Goal: Task Accomplishment & Management: Use online tool/utility

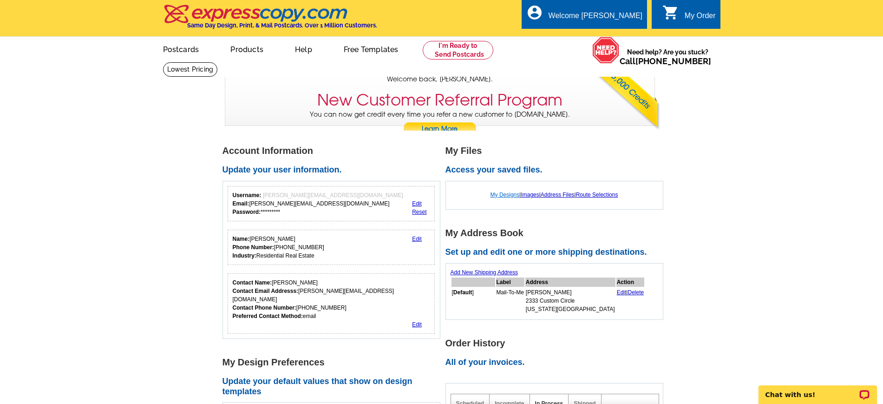
click at [503, 195] on link "My Designs" at bounding box center [504, 194] width 29 height 7
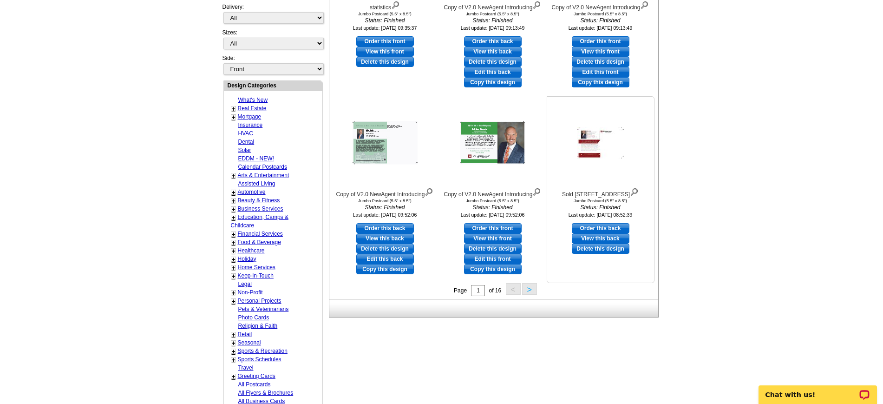
scroll to position [290, 0]
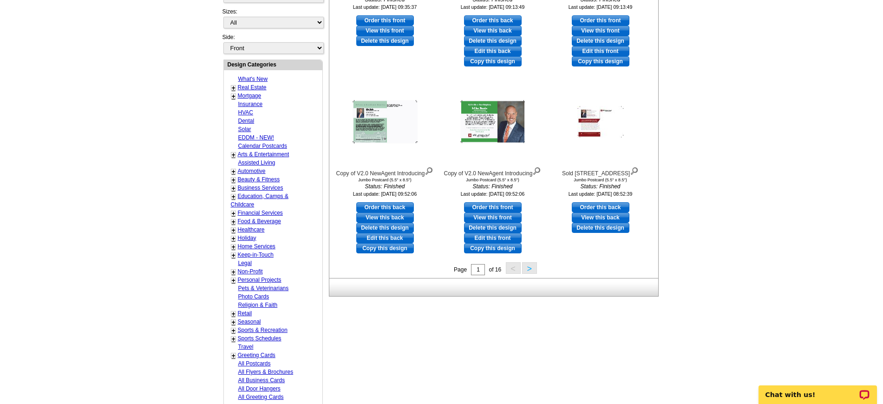
click at [533, 270] on button ">" at bounding box center [529, 268] width 15 height 12
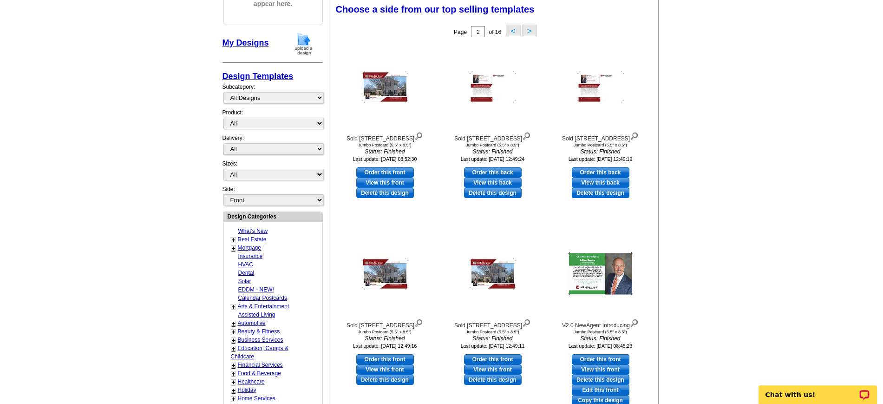
scroll to position [137, 0]
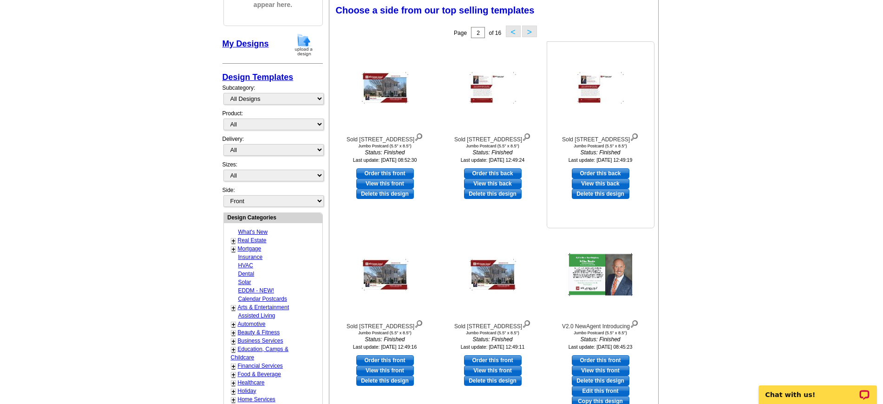
click at [615, 181] on link "View this back" at bounding box center [601, 183] width 58 height 10
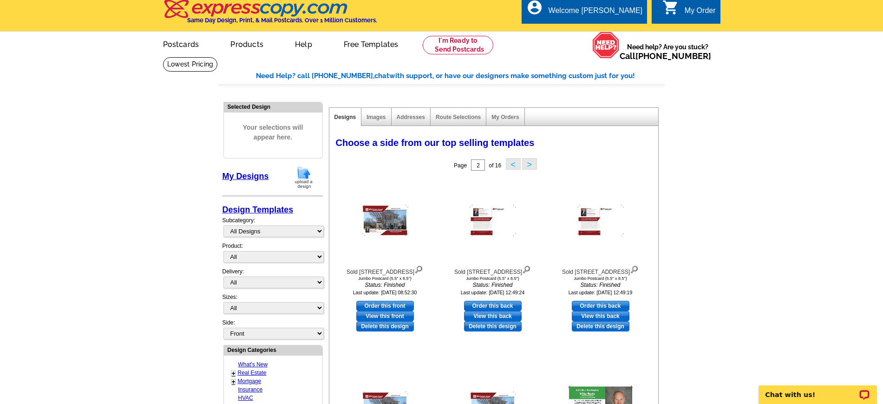
scroll to position [0, 0]
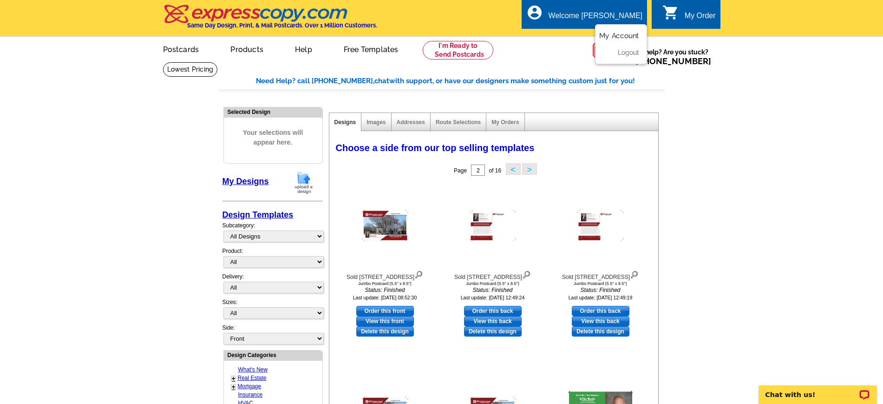
click at [633, 35] on link "My Account" at bounding box center [619, 36] width 40 height 8
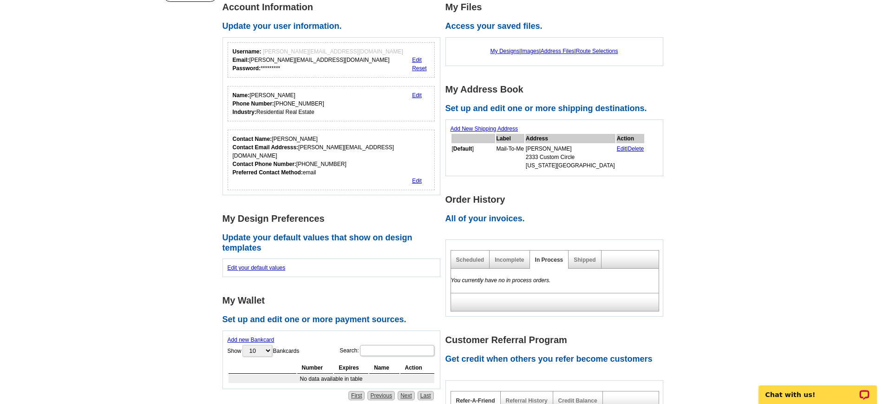
scroll to position [174, 0]
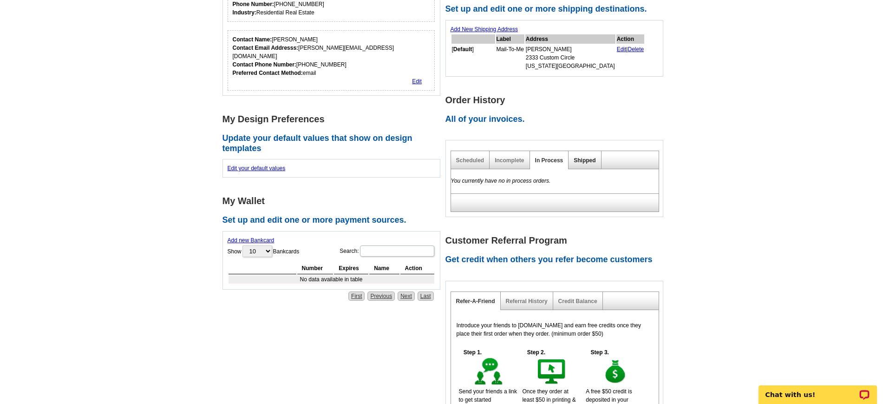
click at [581, 160] on link "Shipped" at bounding box center [585, 160] width 22 height 7
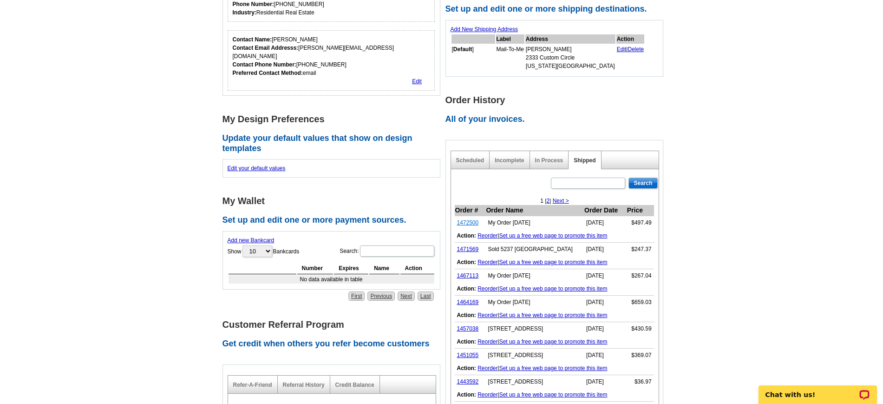
click at [470, 224] on link "1472500" at bounding box center [468, 222] width 22 height 7
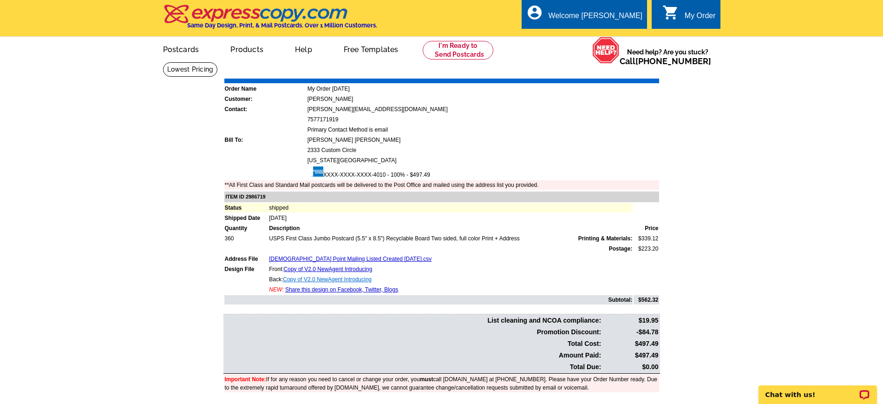
click at [358, 279] on link "Copy of V2.0 NewAgent Introducing" at bounding box center [327, 279] width 89 height 7
click at [607, 15] on div "Welcome [PERSON_NAME]" at bounding box center [596, 18] width 94 height 13
click at [621, 36] on link "My Account" at bounding box center [619, 36] width 40 height 8
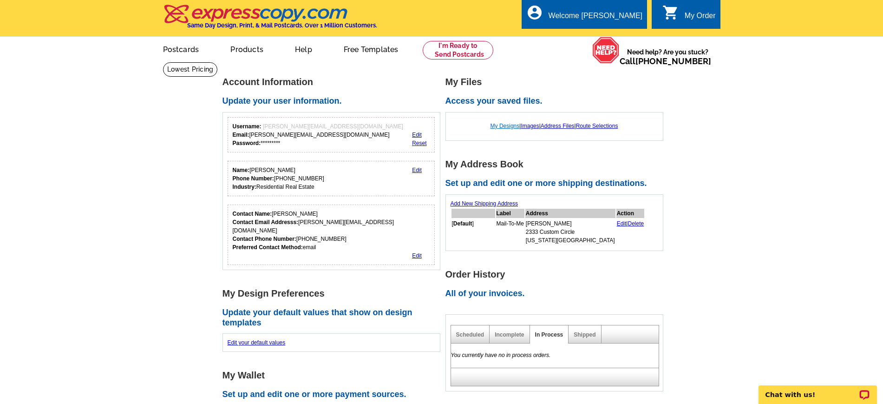
click at [500, 126] on link "My Designs" at bounding box center [504, 126] width 29 height 7
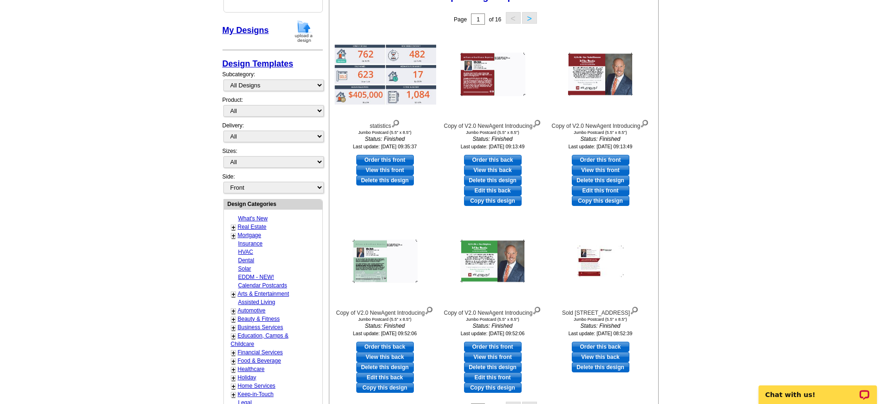
scroll to position [174, 0]
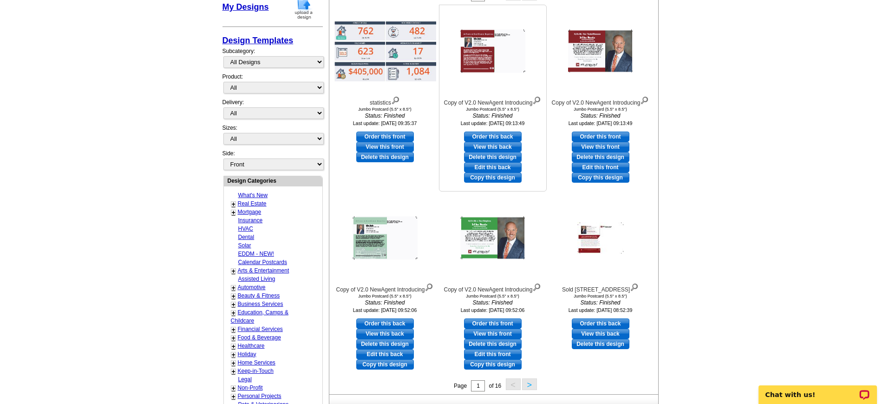
click at [496, 179] on link "Copy this design" at bounding box center [493, 177] width 58 height 10
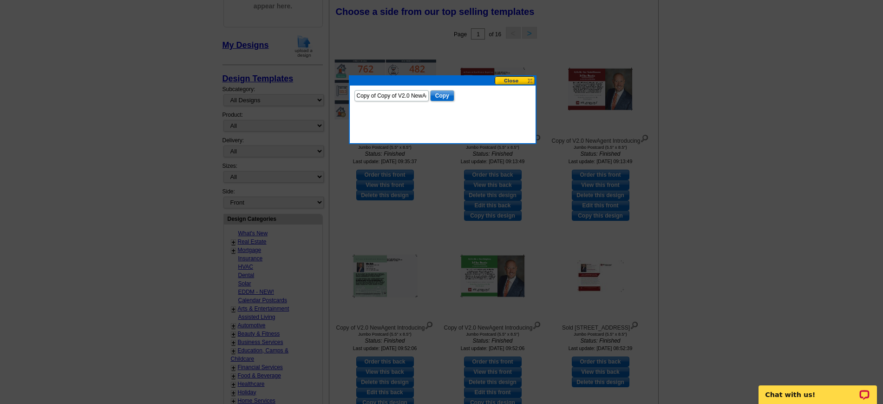
scroll to position [116, 0]
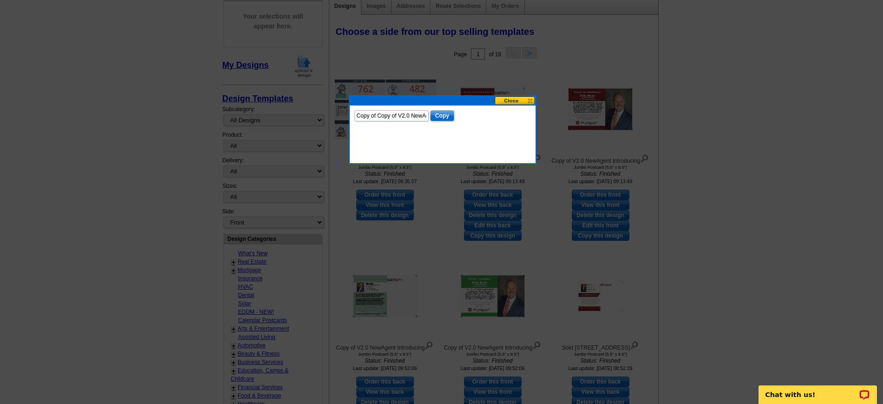
click at [516, 98] on button at bounding box center [515, 100] width 41 height 9
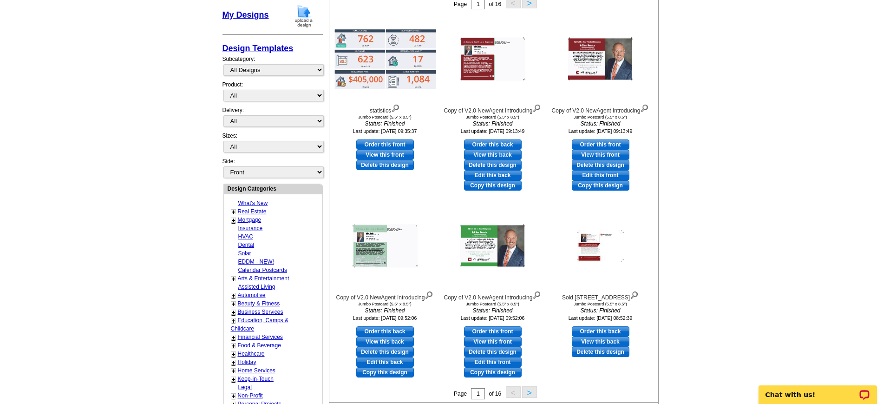
scroll to position [0, 0]
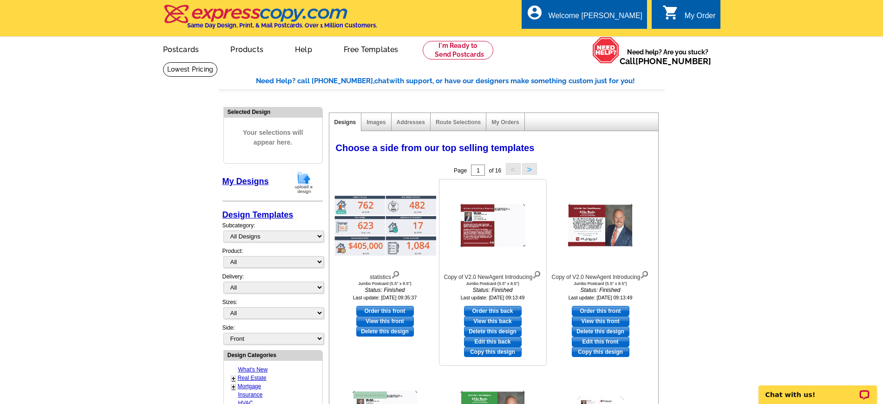
click at [539, 273] on img at bounding box center [536, 273] width 9 height 10
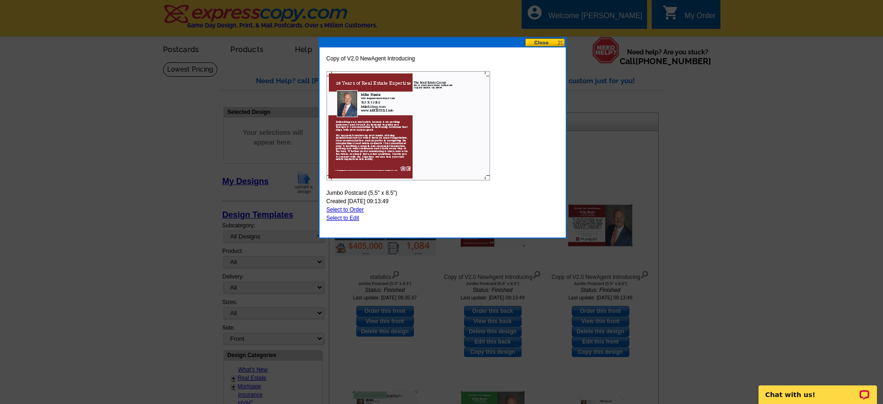
click at [552, 38] on button at bounding box center [545, 42] width 41 height 9
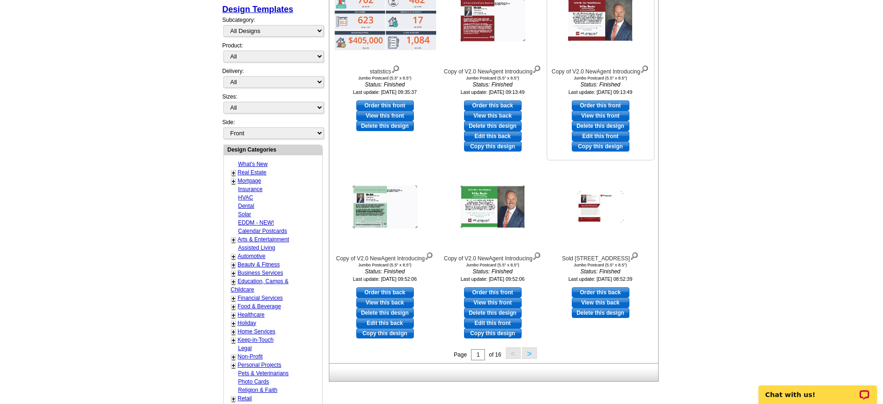
scroll to position [232, 0]
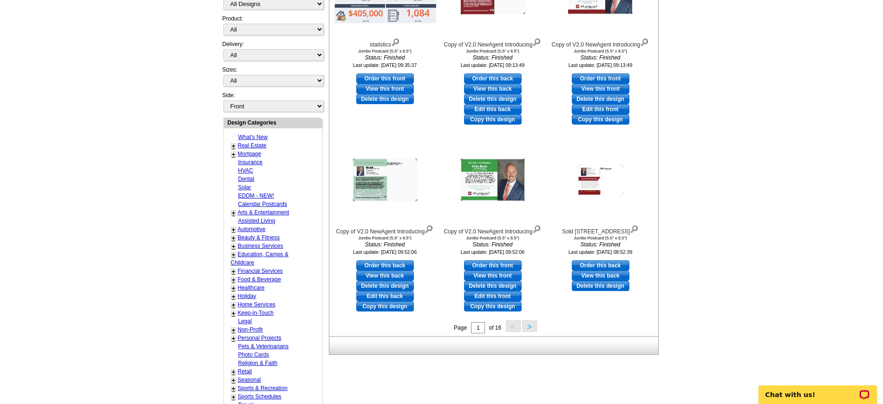
click at [534, 327] on button ">" at bounding box center [529, 326] width 15 height 12
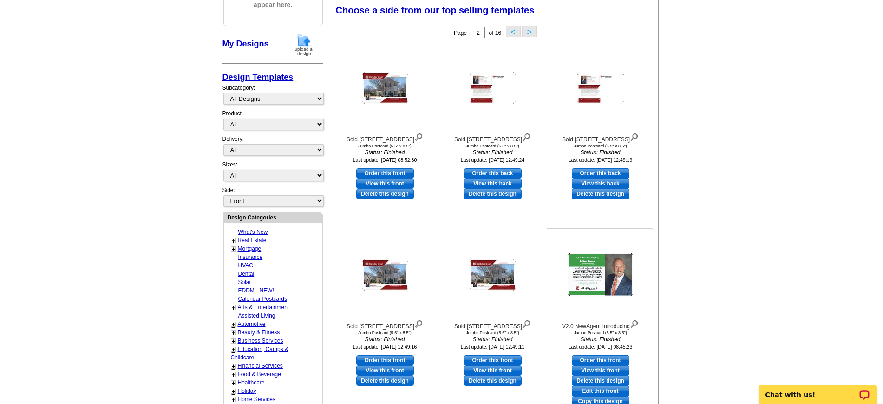
scroll to position [196, 0]
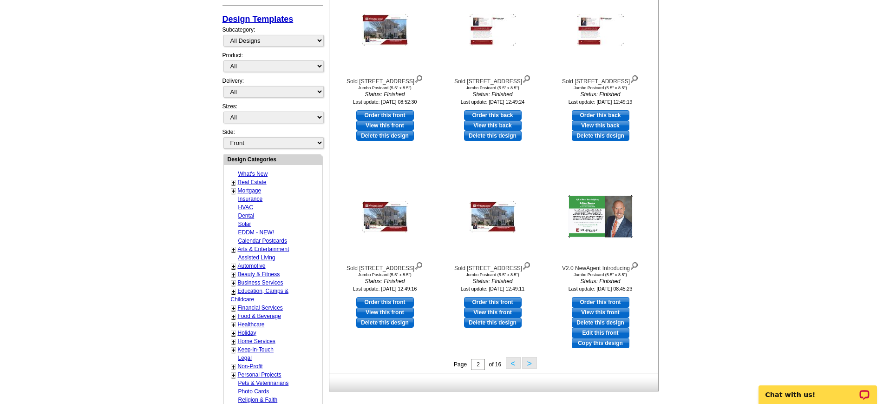
click at [530, 362] on button ">" at bounding box center [529, 363] width 15 height 12
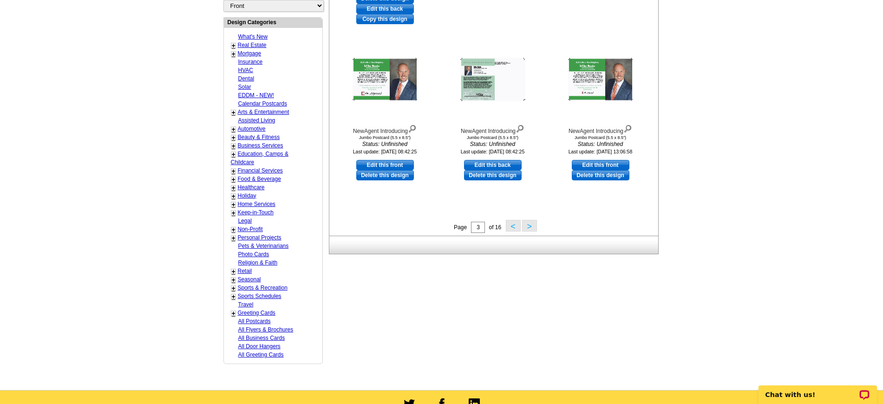
scroll to position [370, 0]
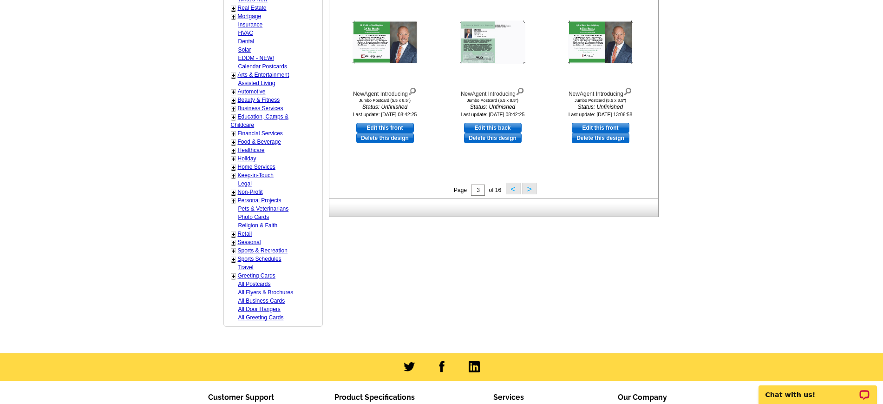
click at [532, 189] on button ">" at bounding box center [529, 189] width 15 height 12
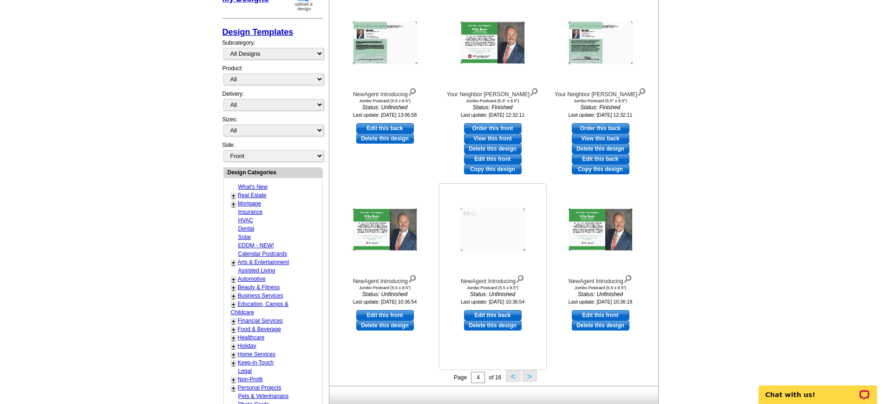
scroll to position [254, 0]
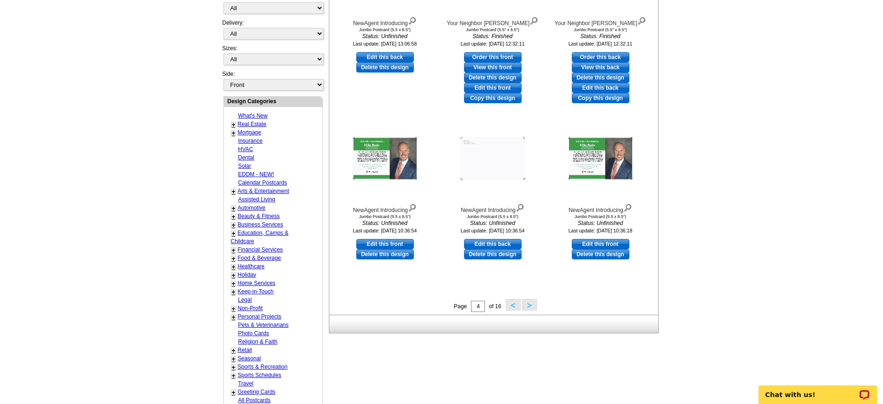
click at [530, 307] on button ">" at bounding box center [529, 305] width 15 height 12
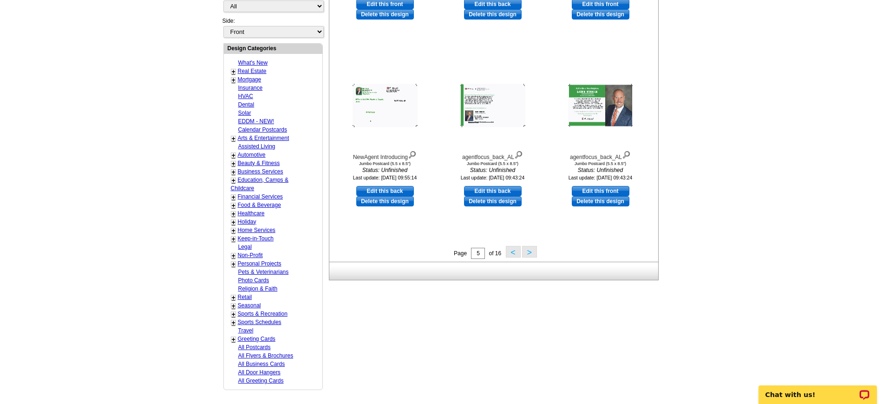
scroll to position [312, 0]
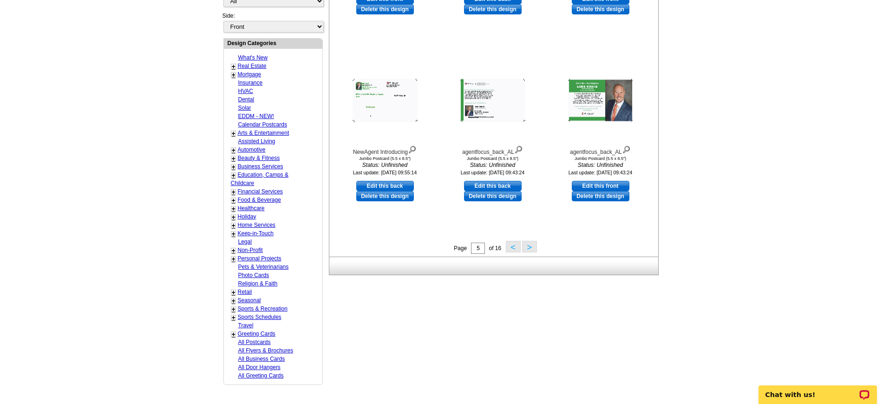
click at [527, 251] on button ">" at bounding box center [529, 247] width 15 height 12
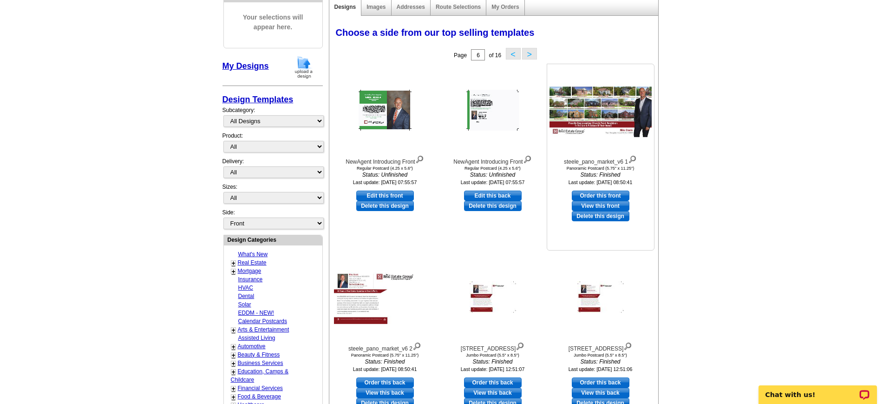
scroll to position [111, 0]
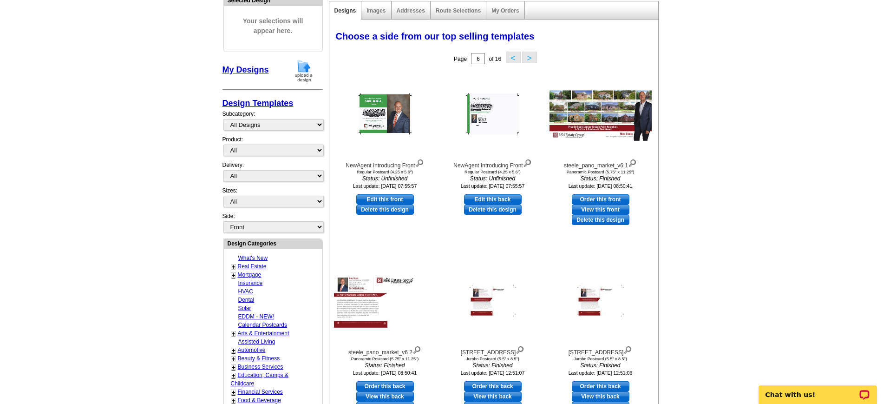
click at [531, 59] on button ">" at bounding box center [529, 58] width 15 height 12
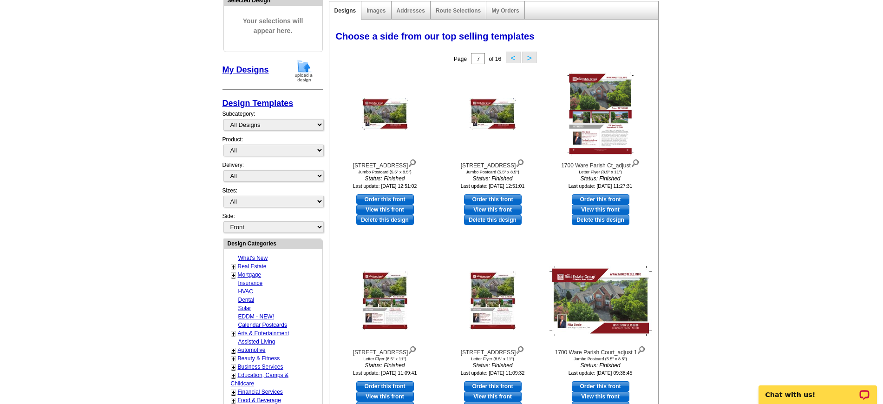
click at [531, 59] on button ">" at bounding box center [529, 58] width 15 height 12
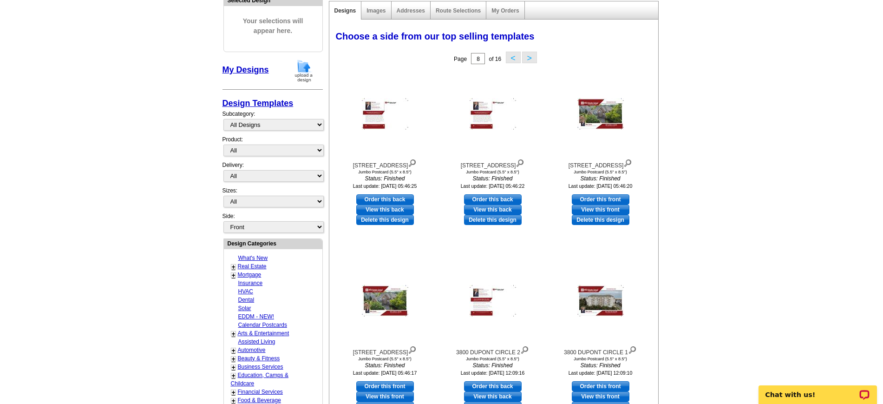
click at [534, 59] on button ">" at bounding box center [529, 58] width 15 height 12
click at [535, 59] on button ">" at bounding box center [529, 58] width 15 height 12
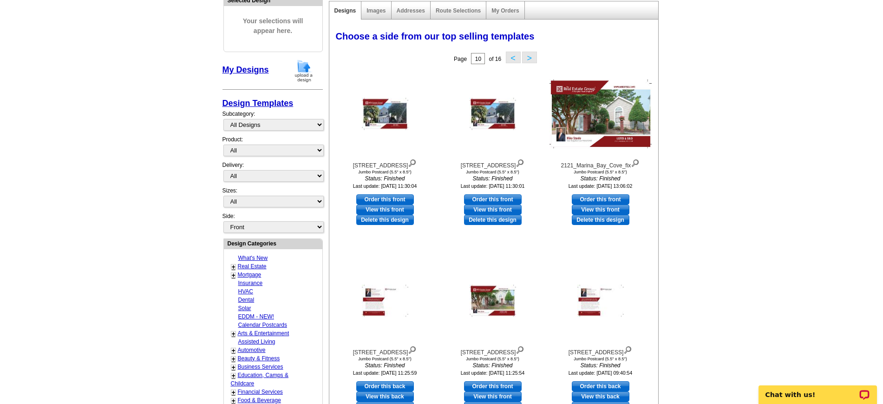
click at [529, 59] on button ">" at bounding box center [529, 58] width 15 height 12
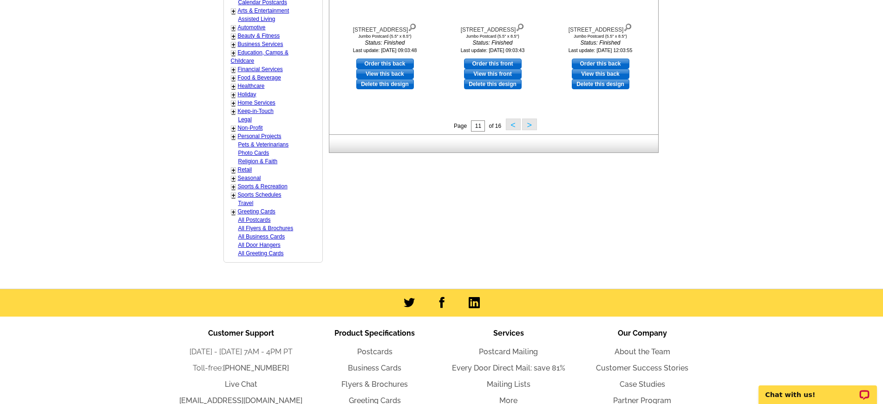
scroll to position [460, 0]
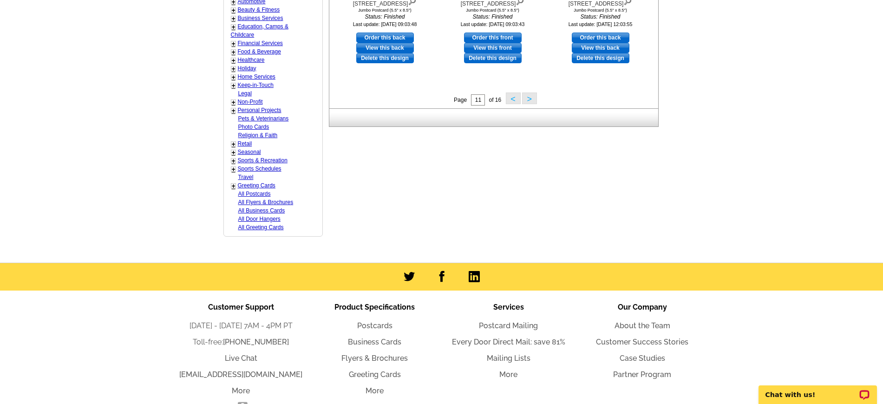
click at [533, 102] on button ">" at bounding box center [529, 98] width 15 height 12
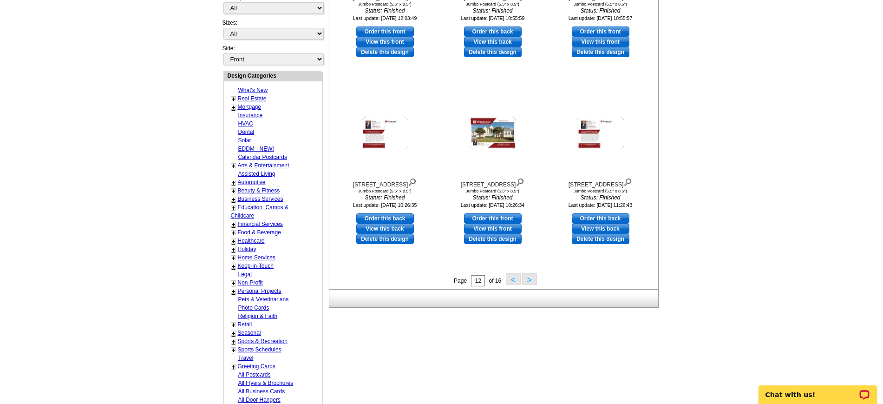
scroll to position [312, 0]
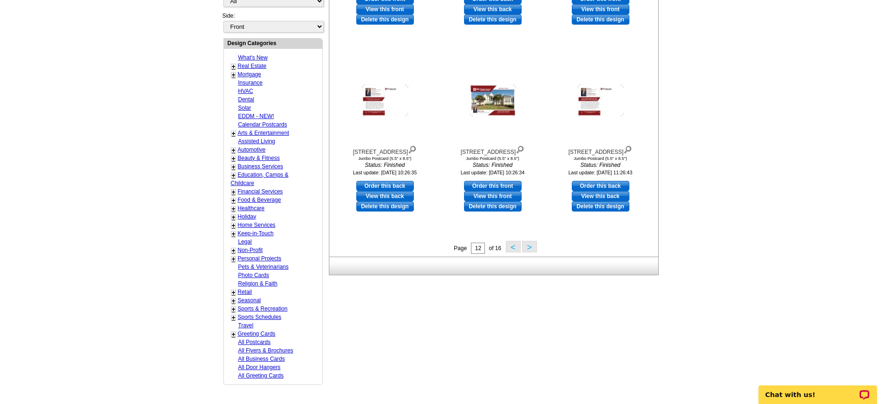
click at [532, 247] on button ">" at bounding box center [529, 247] width 15 height 12
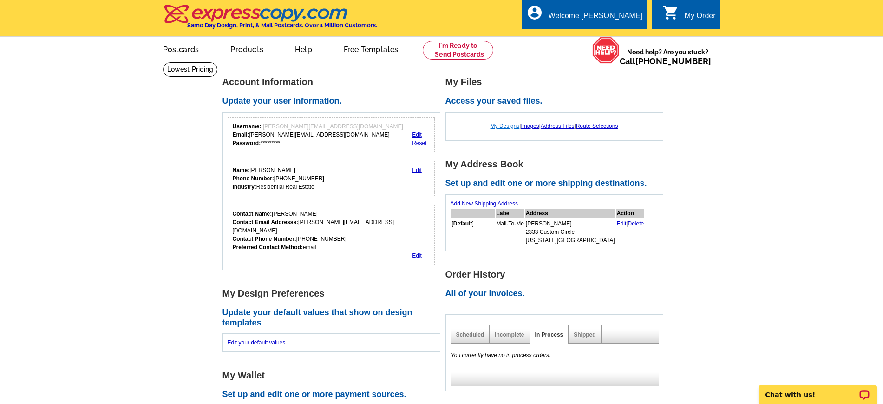
click at [501, 126] on link "My Designs" at bounding box center [504, 126] width 29 height 7
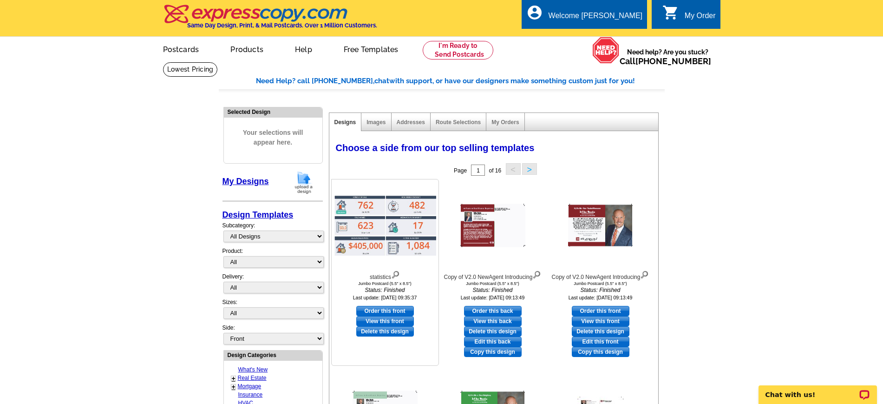
click at [379, 333] on link "Delete this design" at bounding box center [385, 331] width 58 height 10
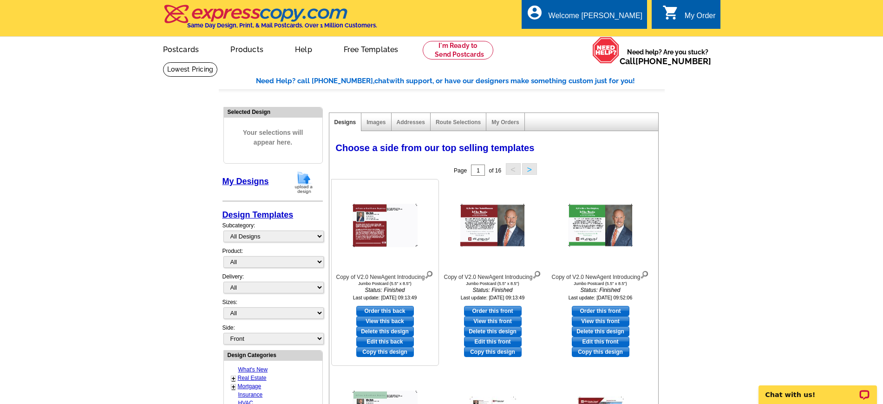
click at [391, 351] on link "Copy this design" at bounding box center [385, 351] width 58 height 10
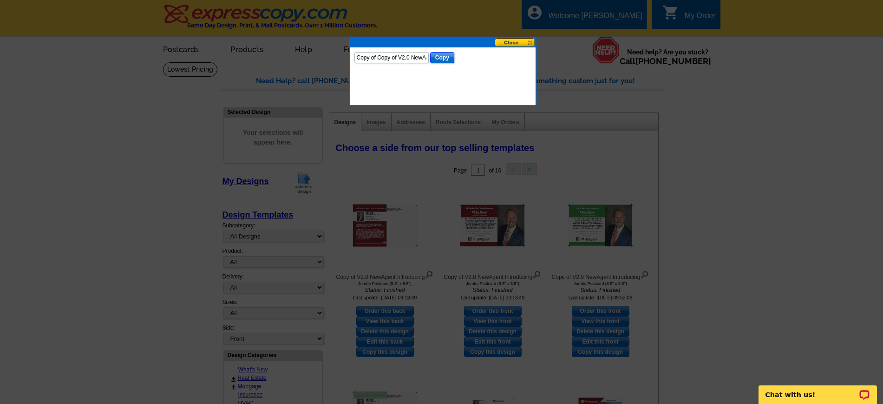
click at [438, 56] on input "Copy" at bounding box center [442, 57] width 24 height 11
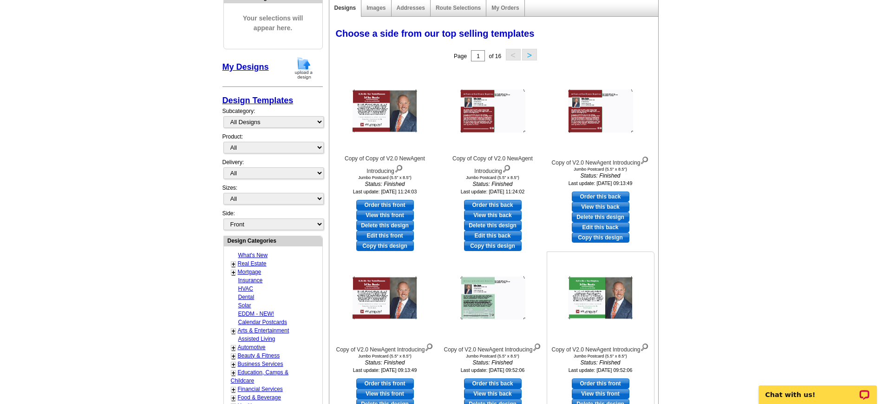
scroll to position [116, 0]
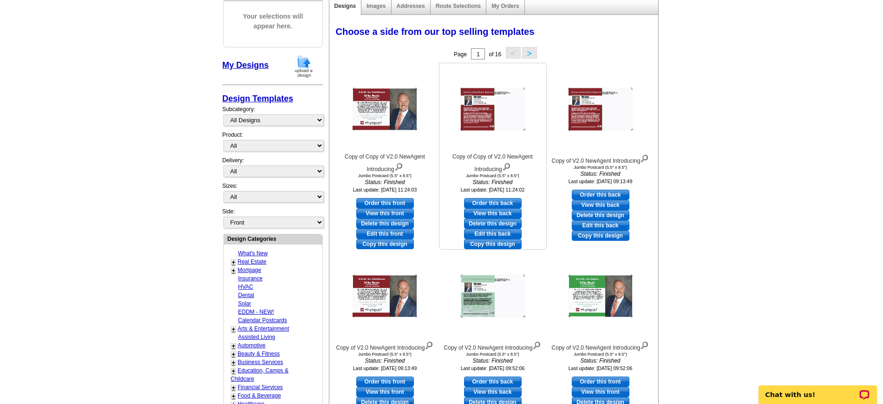
click at [499, 214] on link "View this back" at bounding box center [493, 213] width 58 height 10
click at [497, 233] on link "Edit this back" at bounding box center [493, 234] width 58 height 10
select select "2"
select select "front"
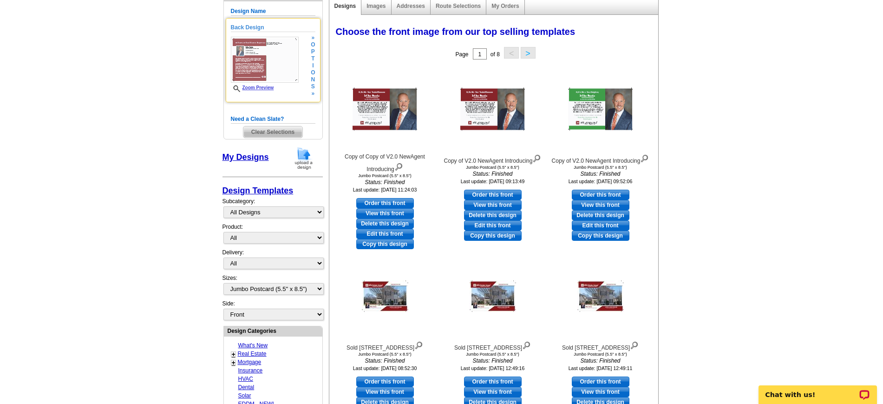
click at [313, 85] on span "s" at bounding box center [313, 86] width 4 height 7
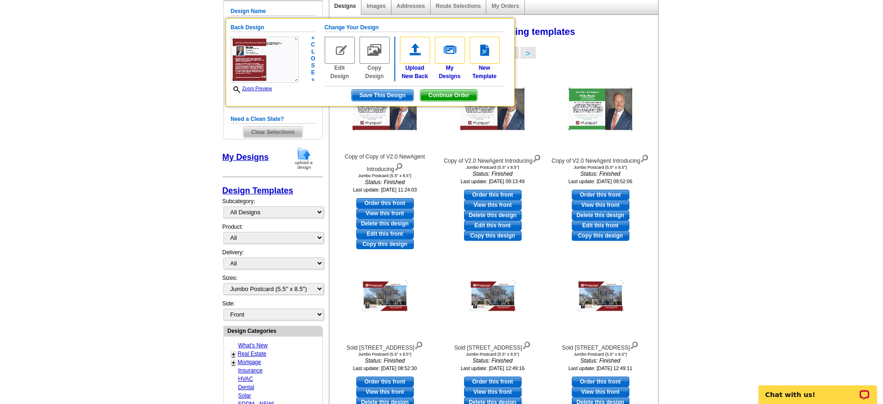
click at [338, 54] on img at bounding box center [340, 50] width 30 height 27
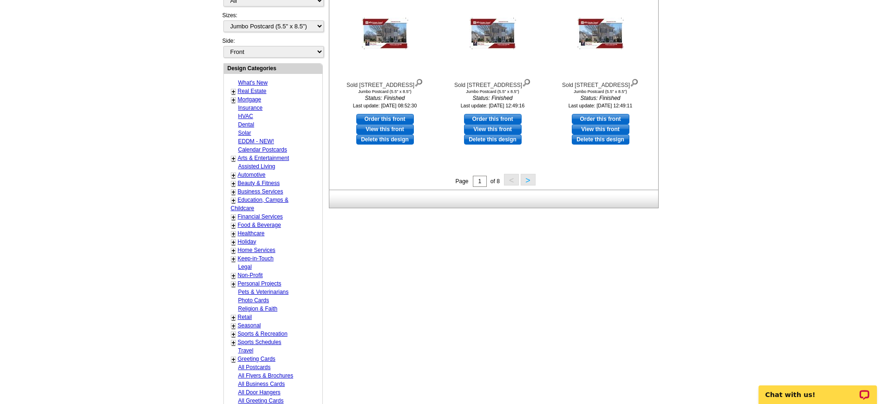
scroll to position [0, 0]
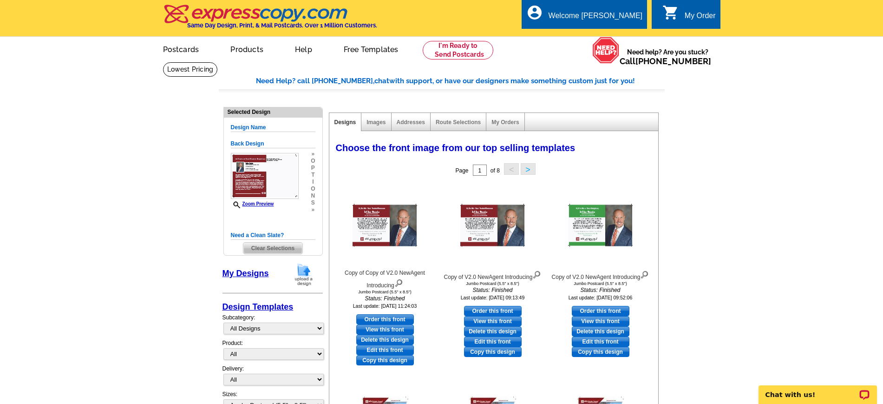
click at [306, 279] on img at bounding box center [304, 274] width 24 height 24
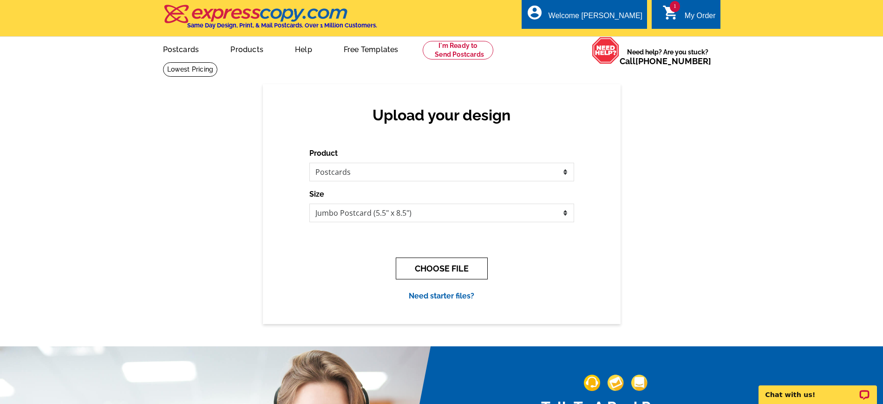
click at [446, 268] on button "CHOOSE FILE" at bounding box center [442, 268] width 92 height 22
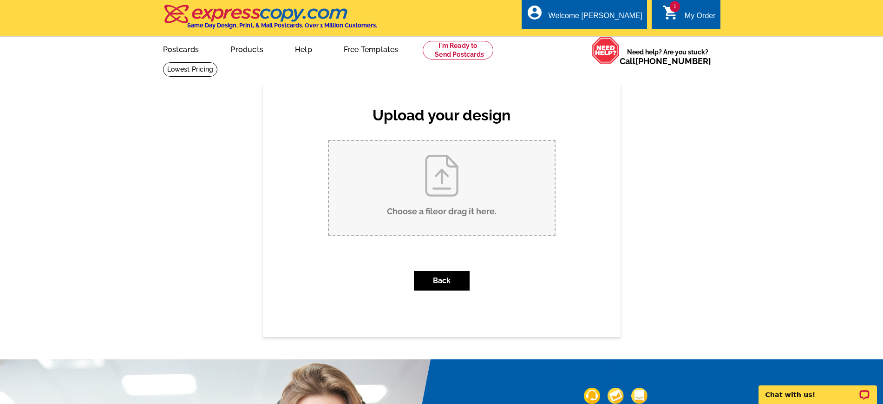
click at [447, 211] on input "Choose a file or drag it here ." at bounding box center [442, 188] width 226 height 94
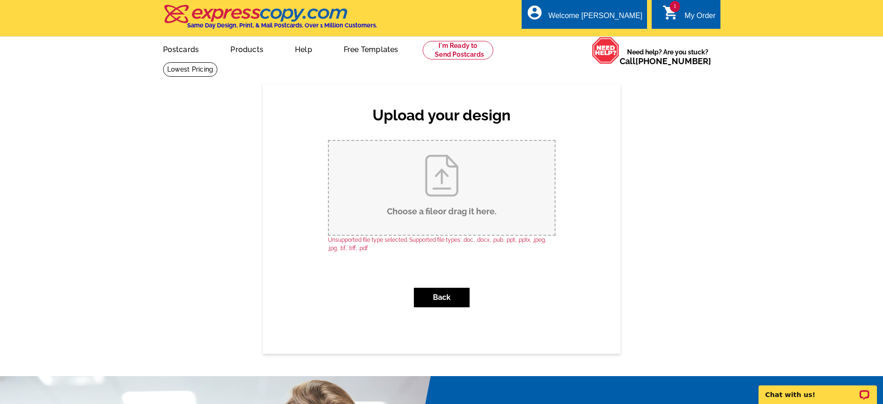
click at [441, 186] on input "Choose a file or drag it here ." at bounding box center [442, 188] width 226 height 94
type input "C:\fakepath\THIS IS IT! Market Summary Branding Style.pdf"
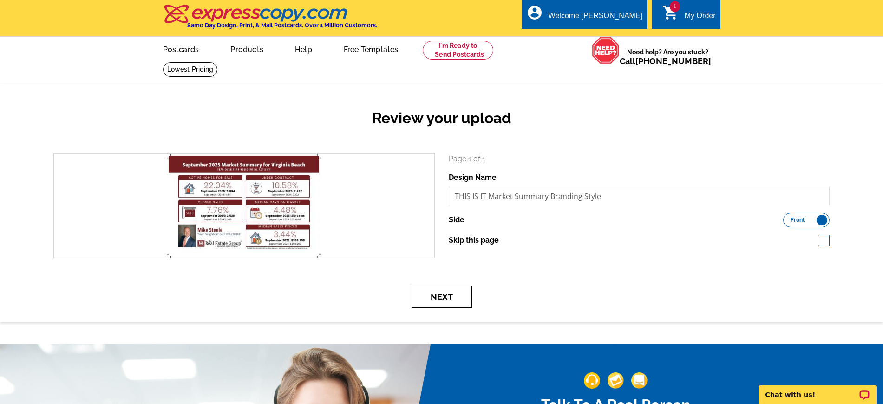
click at [445, 299] on button "Next" at bounding box center [442, 297] width 60 height 22
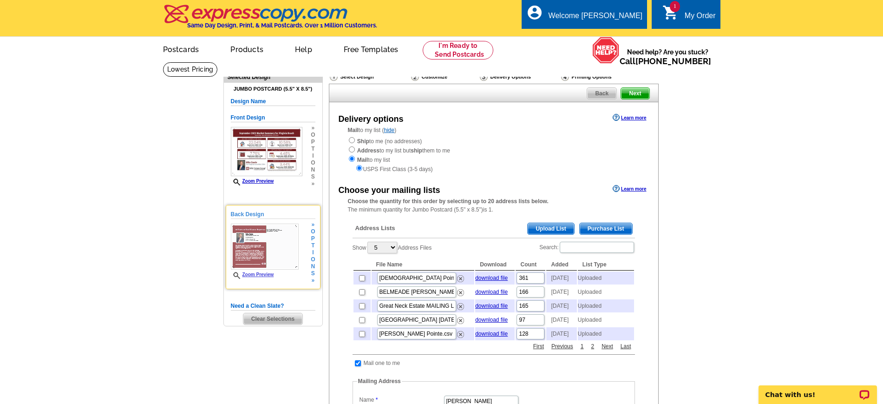
click at [313, 266] on span "n" at bounding box center [313, 266] width 4 height 7
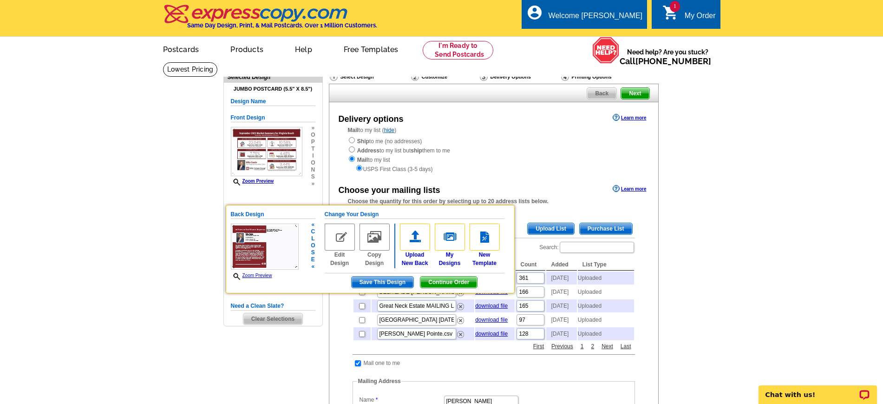
click at [339, 235] on img at bounding box center [340, 236] width 30 height 27
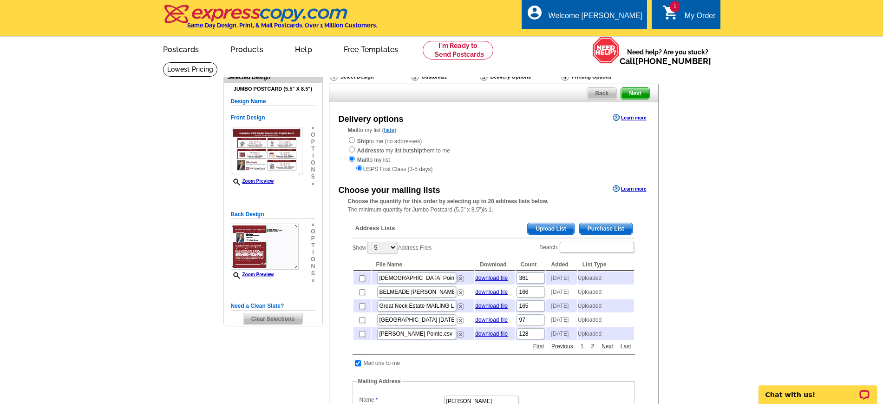
click at [313, 239] on span "p" at bounding box center [313, 238] width 4 height 7
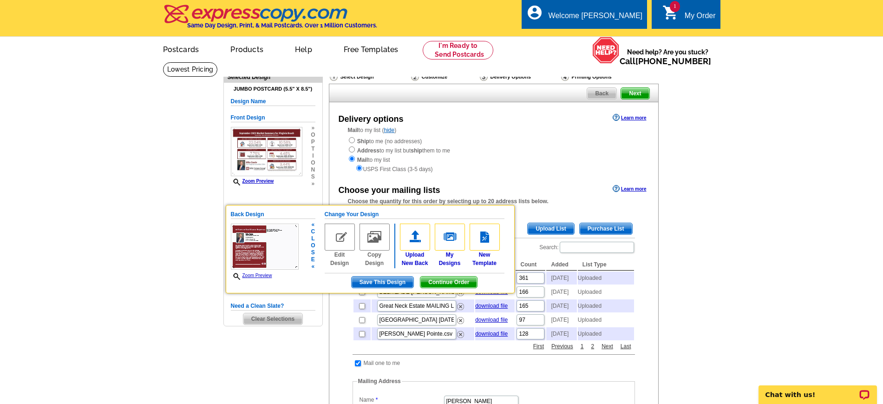
click at [339, 237] on img at bounding box center [340, 236] width 30 height 27
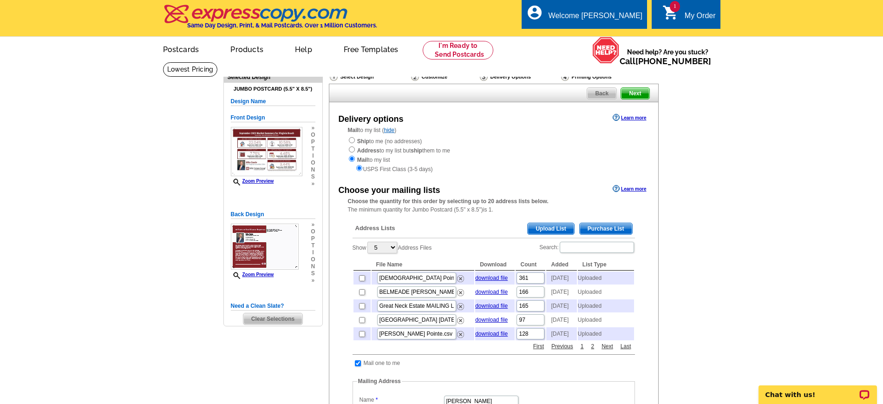
click at [258, 245] on img at bounding box center [265, 246] width 68 height 46
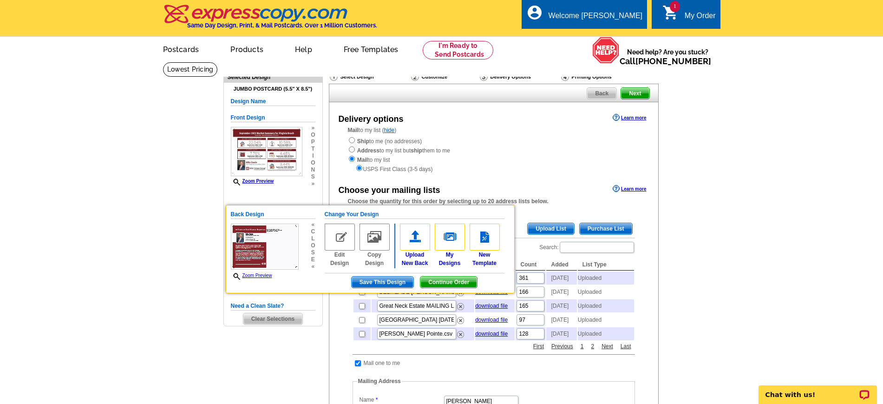
click at [258, 245] on img at bounding box center [265, 246] width 68 height 46
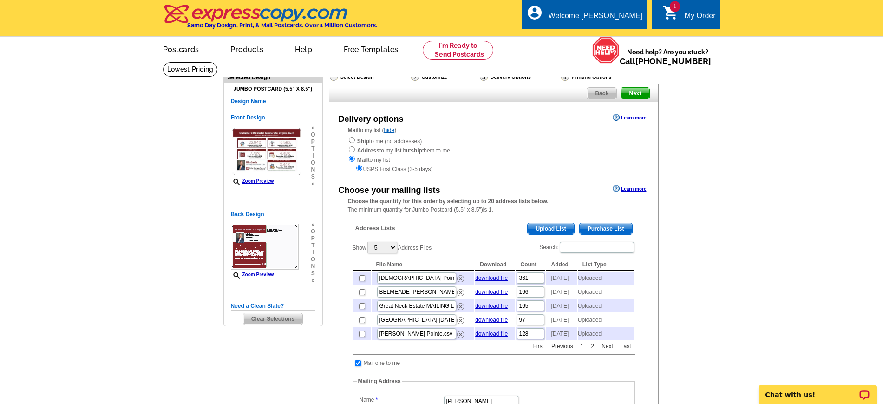
click at [268, 275] on link "Zoom Preview" at bounding box center [252, 274] width 43 height 5
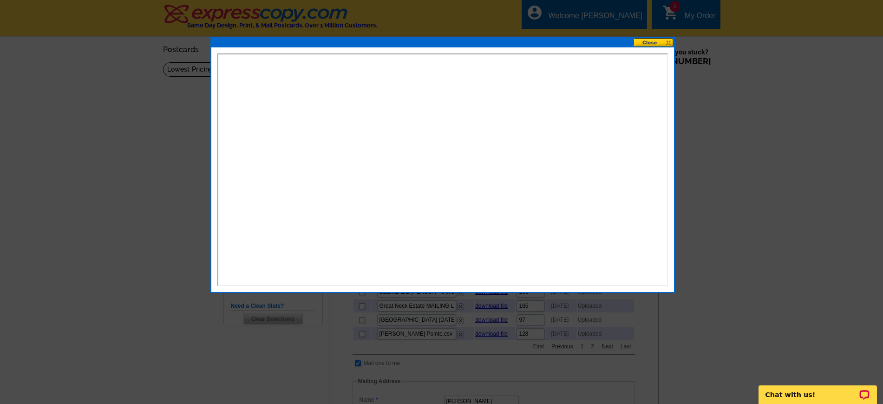
click at [663, 40] on button at bounding box center [653, 42] width 41 height 9
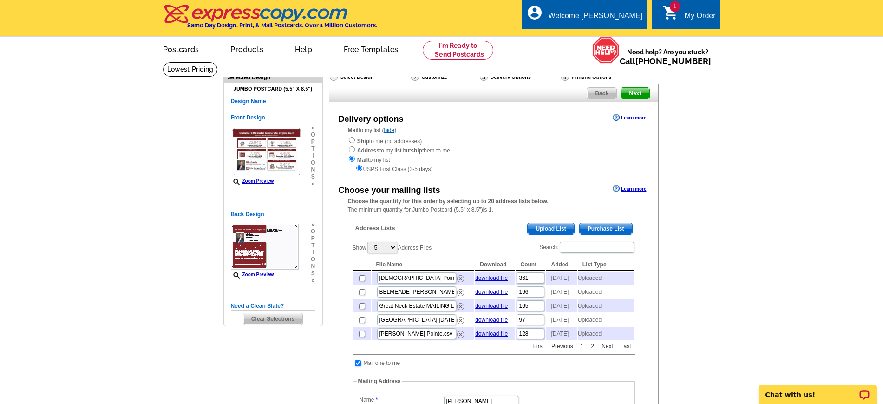
click at [313, 231] on span "o" at bounding box center [313, 231] width 4 height 7
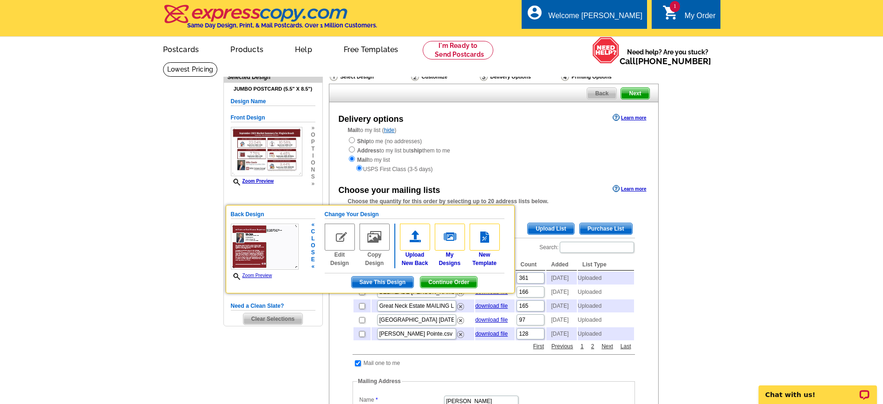
click at [335, 236] on img at bounding box center [340, 236] width 30 height 27
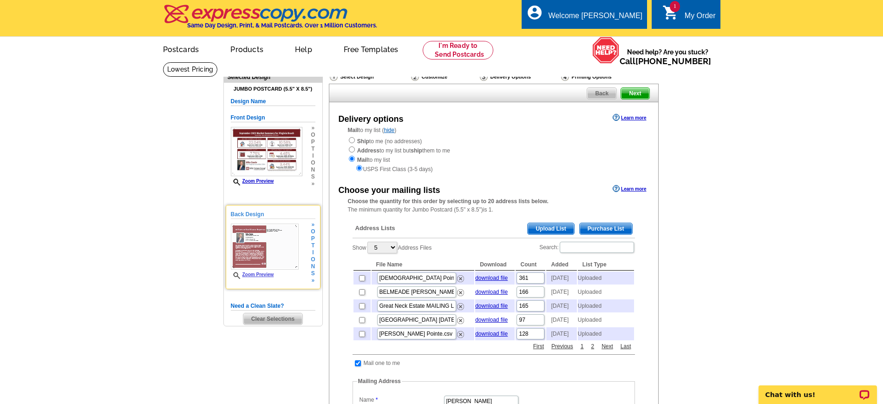
click at [262, 245] on img at bounding box center [265, 246] width 68 height 46
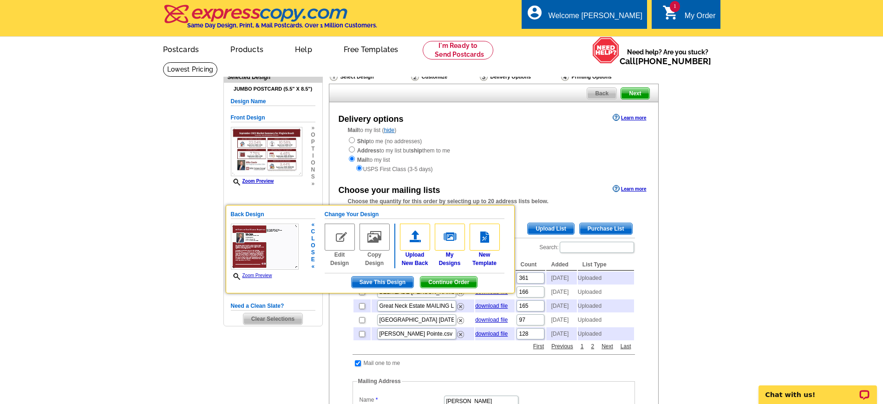
click at [258, 214] on h5 "Back Design" at bounding box center [273, 214] width 85 height 9
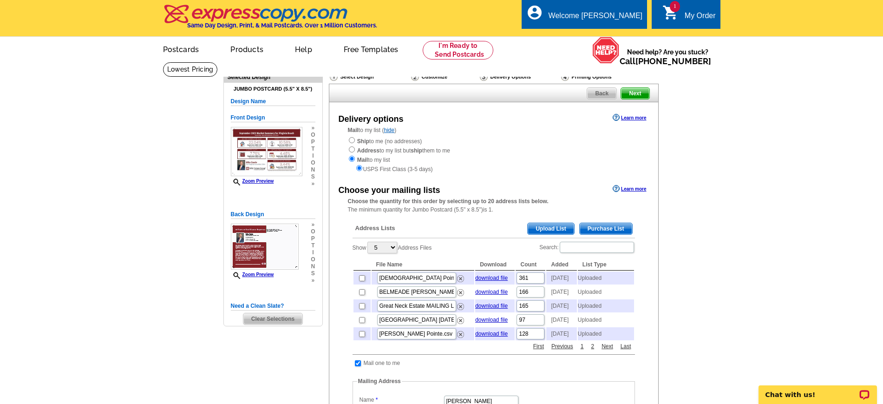
click at [601, 93] on span "Back" at bounding box center [601, 93] width 29 height 11
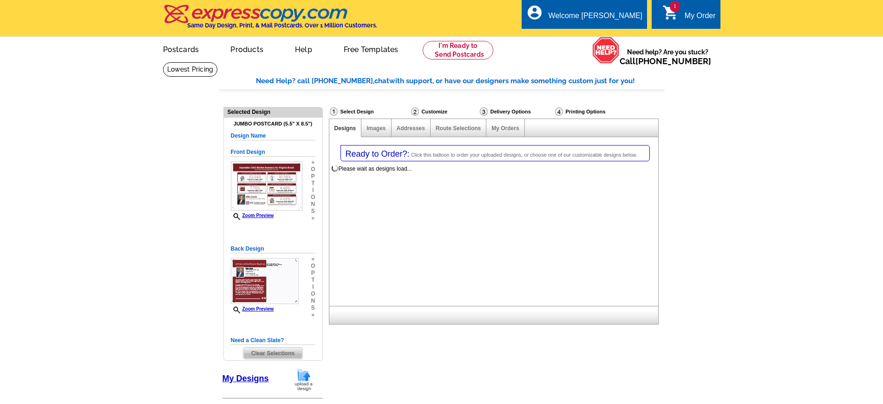
select select "1"
select select "2"
select select "785"
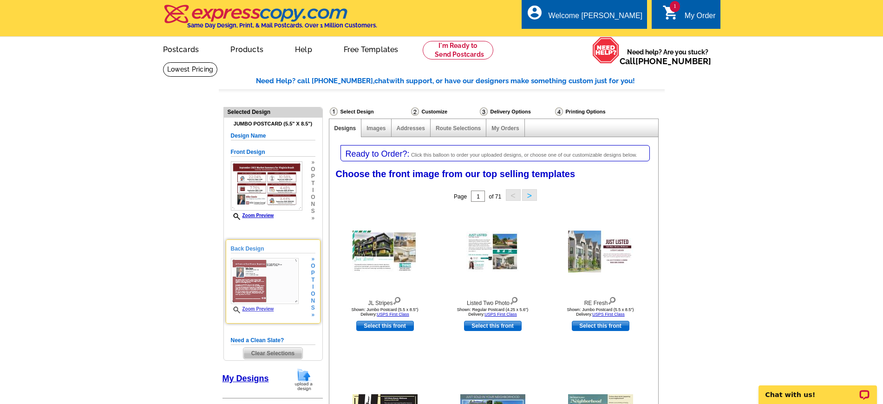
click at [312, 287] on span "i" at bounding box center [313, 286] width 4 height 7
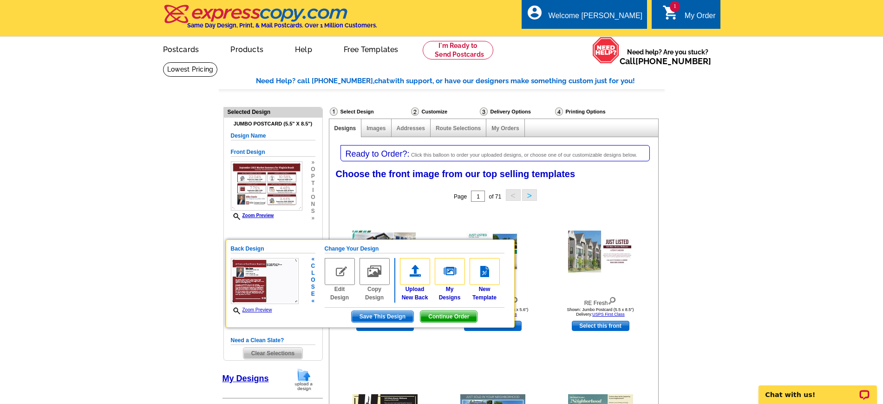
click at [341, 298] on link "Edit Design" at bounding box center [340, 280] width 30 height 44
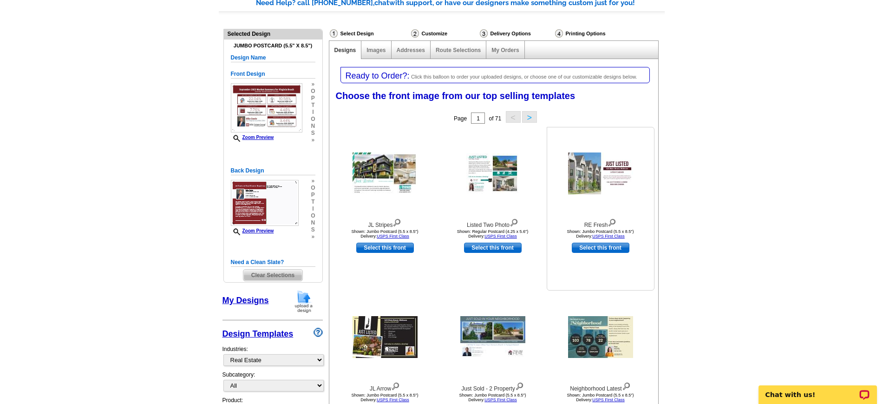
scroll to position [58, 0]
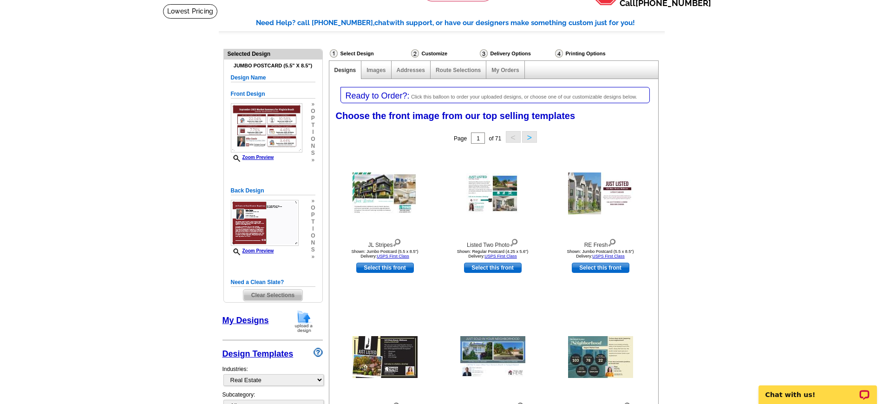
click at [256, 230] on img at bounding box center [265, 223] width 68 height 46
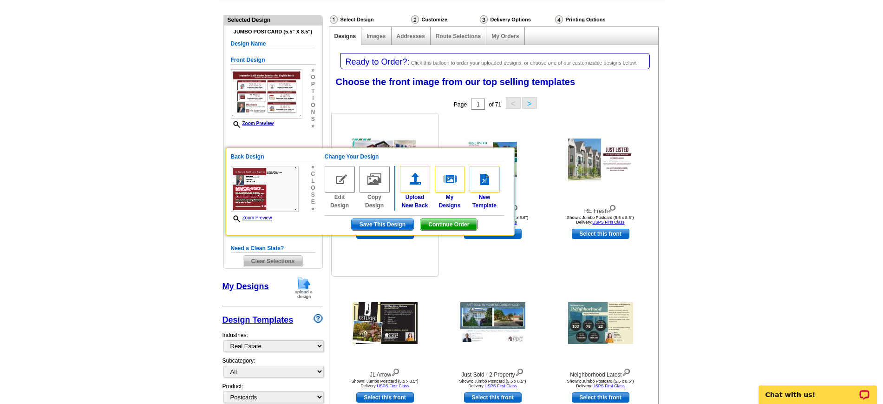
scroll to position [116, 0]
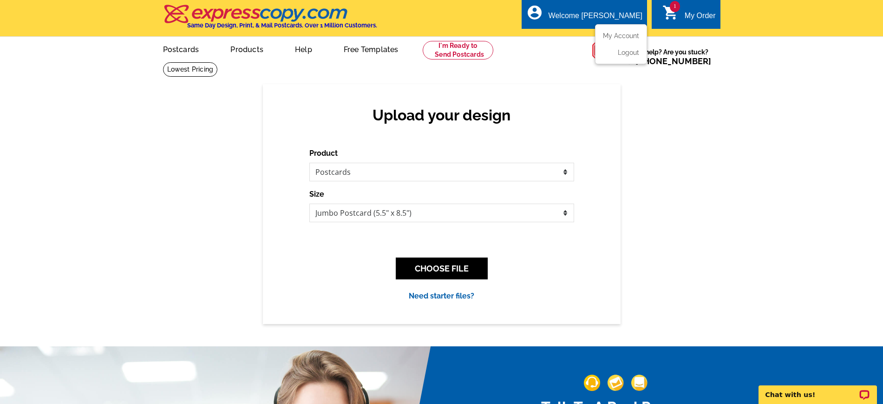
click at [624, 13] on div "Welcome [PERSON_NAME]" at bounding box center [596, 18] width 94 height 13
click at [627, 35] on link "My Account" at bounding box center [619, 36] width 40 height 8
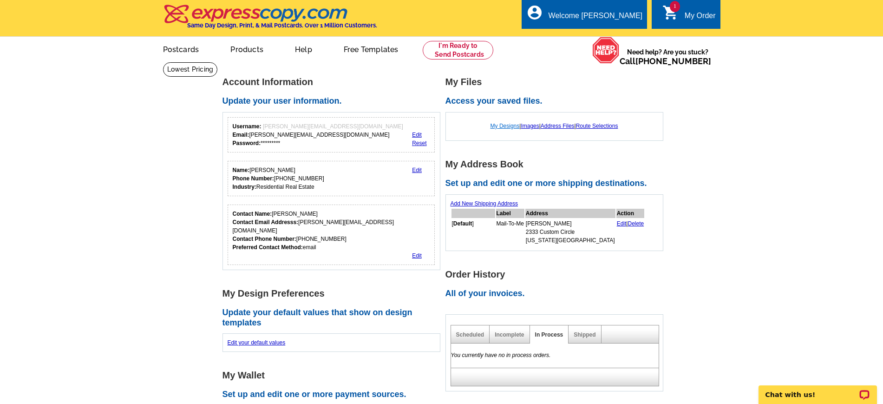
click at [500, 127] on link "My Designs" at bounding box center [504, 126] width 29 height 7
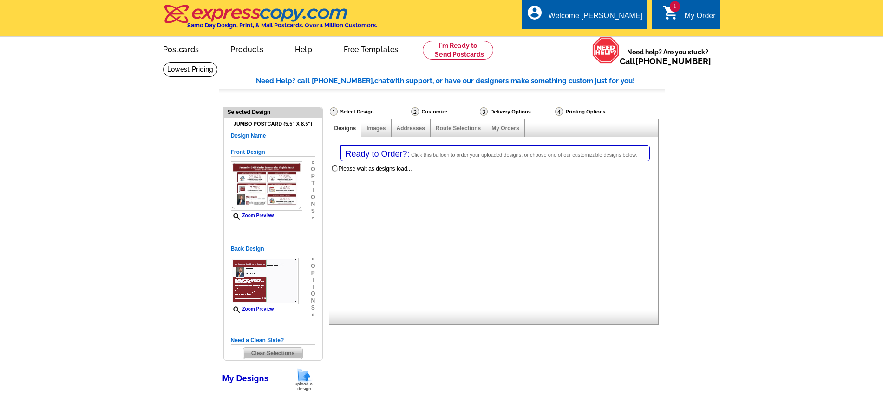
select select "1"
select select "2"
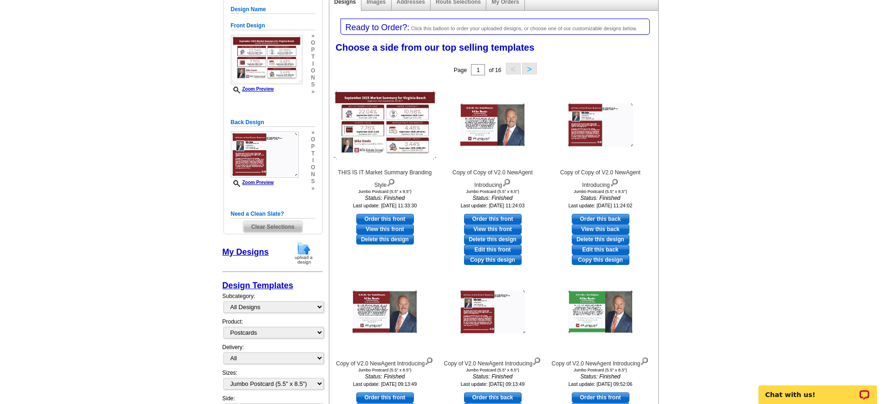
scroll to position [174, 0]
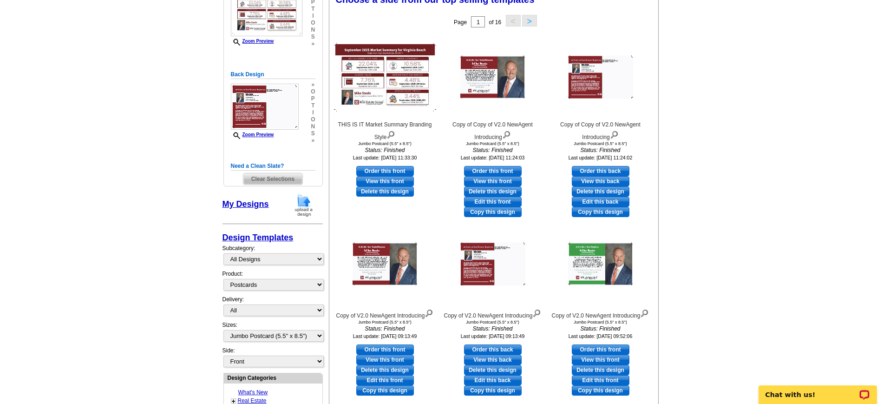
drag, startPoint x: 602, startPoint y: 201, endPoint x: 596, endPoint y: 206, distance: 7.6
click at [602, 201] on link "Edit this back" at bounding box center [601, 201] width 58 height 10
select select "front"
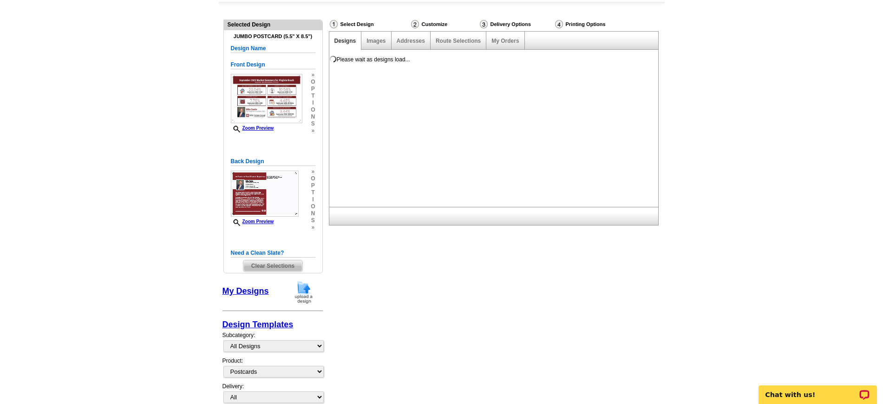
scroll to position [0, 0]
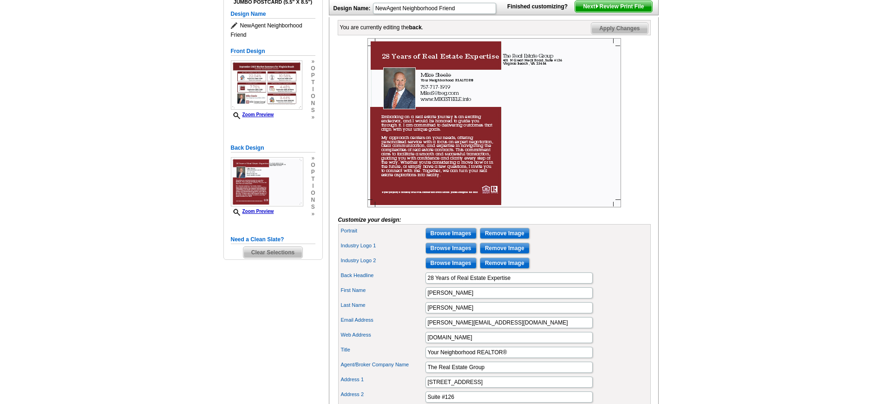
scroll to position [116, 0]
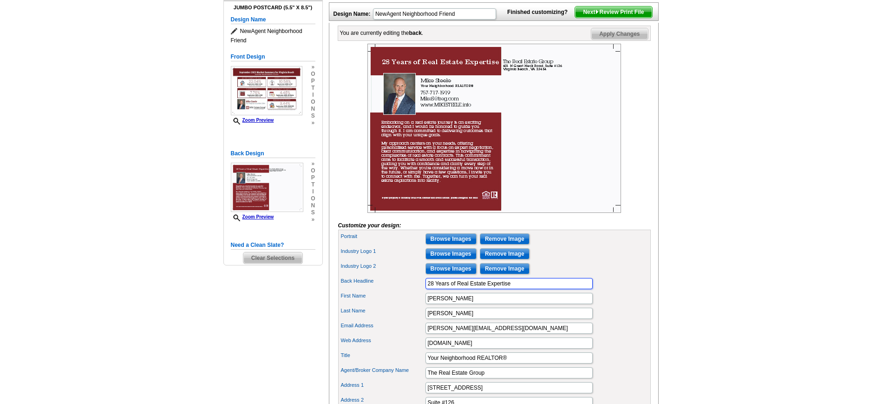
drag, startPoint x: 521, startPoint y: 299, endPoint x: 420, endPoint y: 311, distance: 101.9
type input "h"
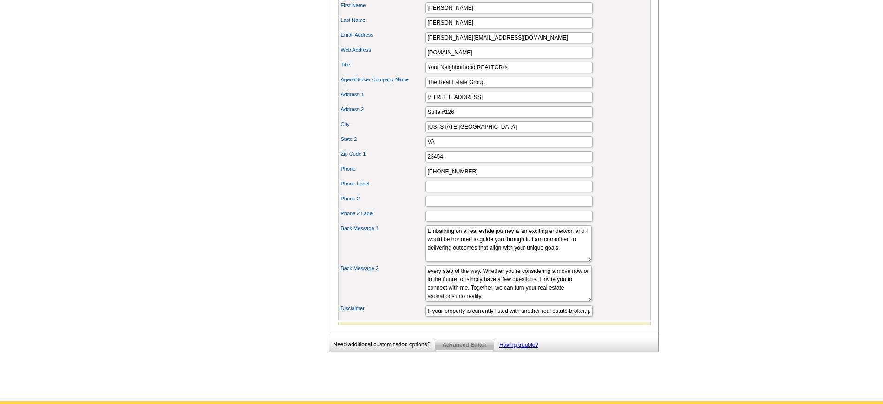
scroll to position [59, 0]
type input "Hi, It's Me -Your Neighbor,"
drag, startPoint x: 427, startPoint y: 246, endPoint x: 551, endPoint y: 274, distance: 127.1
click at [551, 261] on textarea "Embarking on a real estate journey is an exciting endeavor, and I would be hono…" at bounding box center [508, 243] width 166 height 36
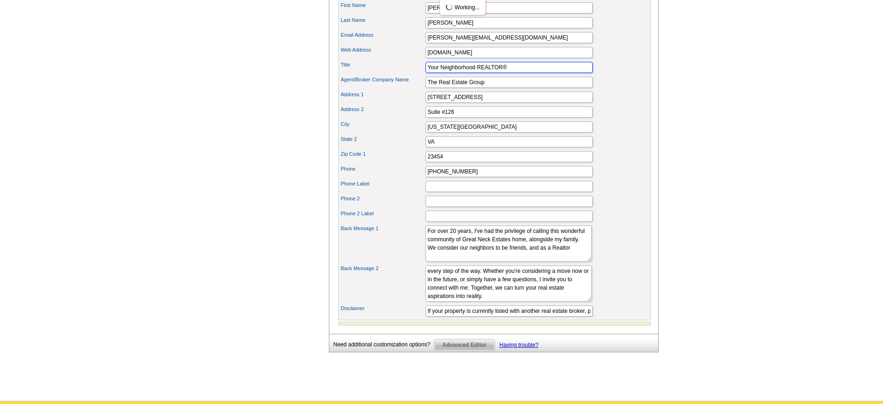
drag, startPoint x: 510, startPoint y: 80, endPoint x: 505, endPoint y: 81, distance: 4.7
click at [505, 73] on input "Your Neighborhood REALTOR®" at bounding box center [508, 67] width 167 height 11
drag, startPoint x: 521, startPoint y: 82, endPoint x: 504, endPoint y: 81, distance: 17.2
click at [504, 73] on input "Your Neighborhood REALTOR®" at bounding box center [508, 67] width 167 height 11
click at [496, 261] on textarea "Embarking on a real estate journey is an exciting endeavor, and I would be hono…" at bounding box center [508, 243] width 166 height 36
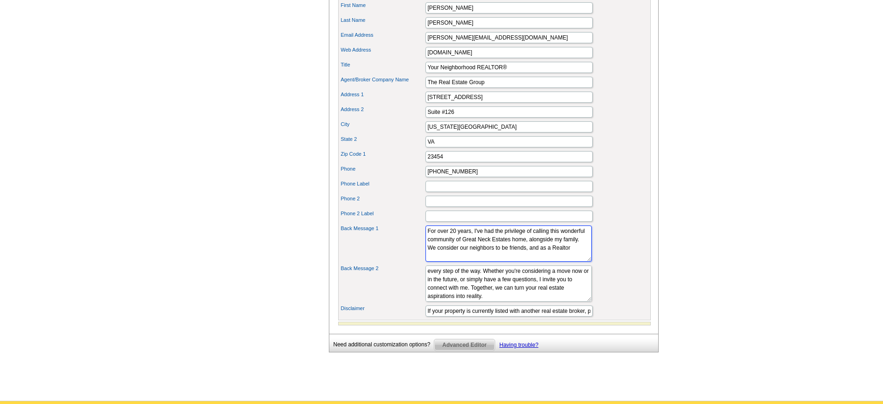
paste textarea "®"
type textarea "For over 20 years, I've had the privilege of calling this wonderful community o…"
drag, startPoint x: 533, startPoint y: 312, endPoint x: 429, endPoint y: 284, distance: 107.7
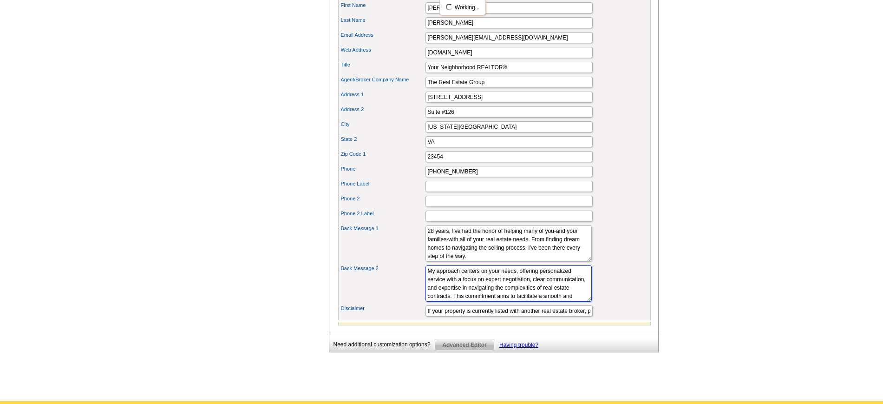
click at [429, 284] on textarea "My approach centers on your needs, offering personalized service with a focus o…" at bounding box center [508, 283] width 166 height 36
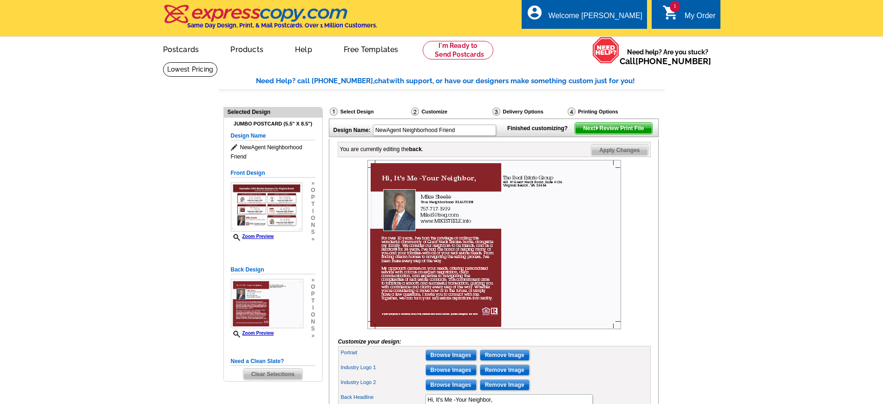
type textarea "If I can be of assistance to you, your family, or your friends. Please Don't He…"
click at [591, 134] on span "Next Review Print File" at bounding box center [613, 128] width 77 height 11
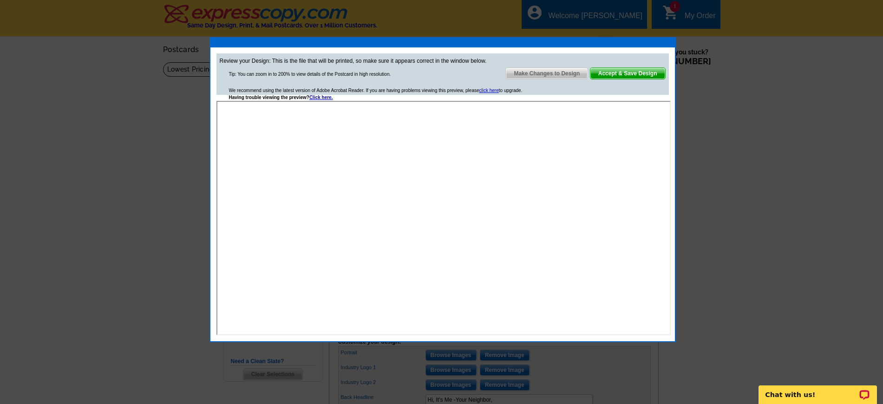
click at [557, 72] on span "Make Changes to Design" at bounding box center [547, 73] width 82 height 11
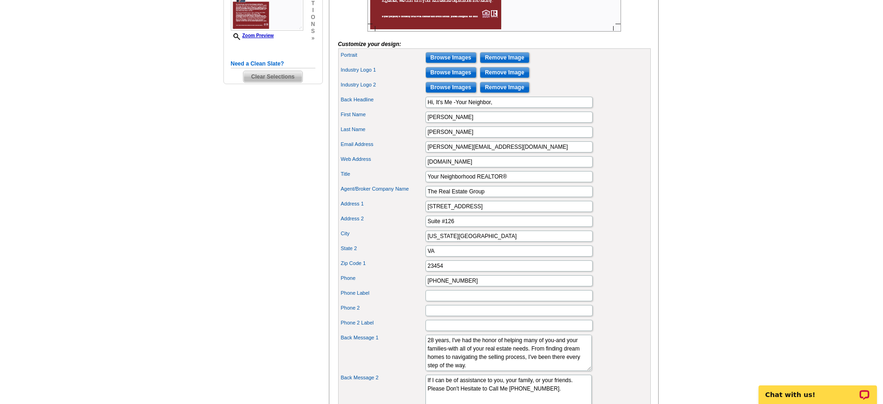
scroll to position [290, 0]
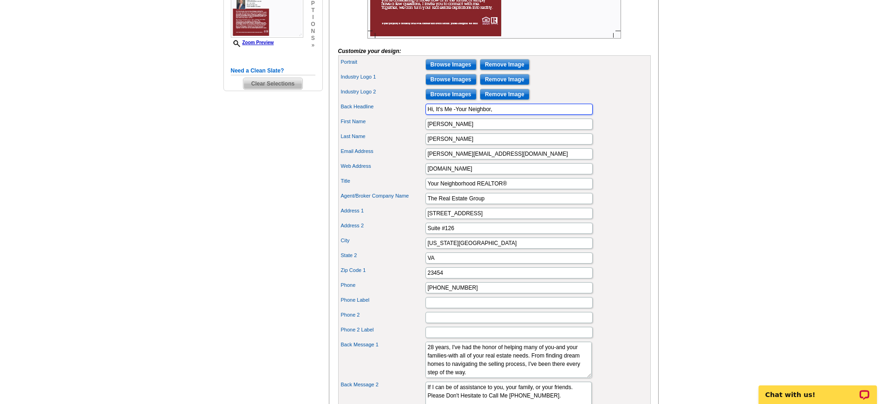
drag, startPoint x: 501, startPoint y: 122, endPoint x: 414, endPoint y: 124, distance: 87.3
click at [414, 117] on div "Back Headline Hi, It's Me -Your Neighbor," at bounding box center [494, 109] width 309 height 15
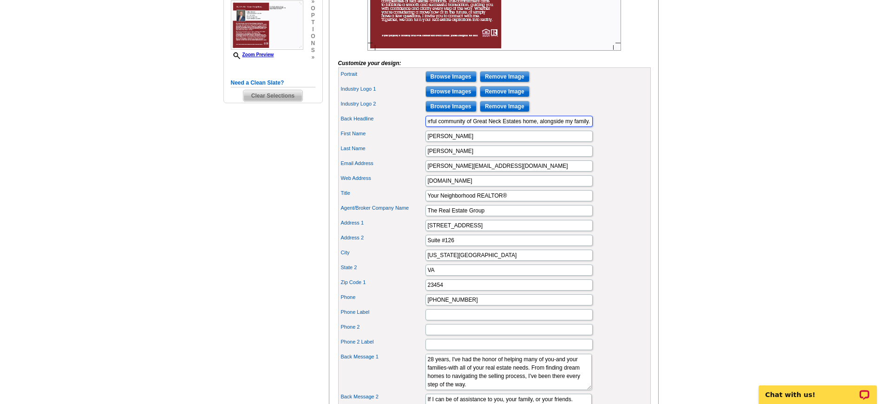
scroll to position [0, 0]
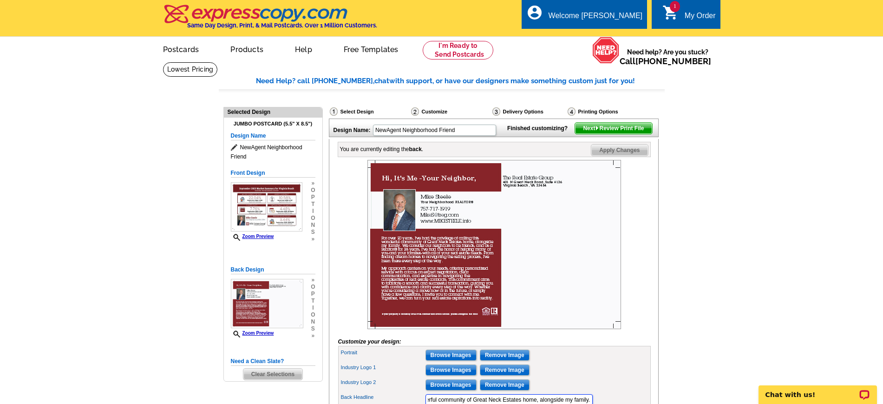
type input "I've had the privilege of calling this wonderful community of Great Neck Estate…"
click at [601, 134] on span "Next Review Print File" at bounding box center [613, 128] width 77 height 11
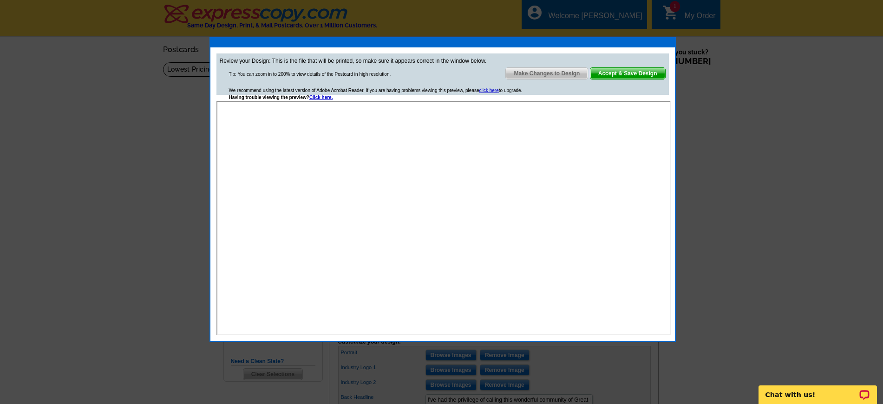
click at [550, 72] on span "Make Changes to Design" at bounding box center [547, 73] width 82 height 11
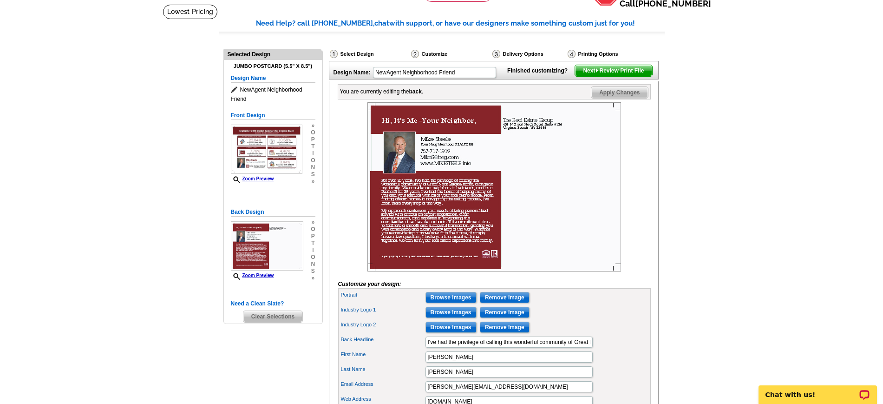
scroll to position [58, 0]
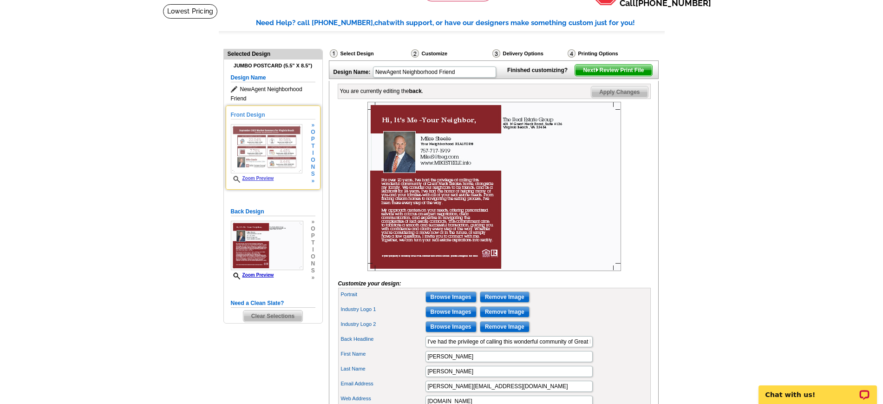
click at [267, 159] on img at bounding box center [267, 148] width 72 height 49
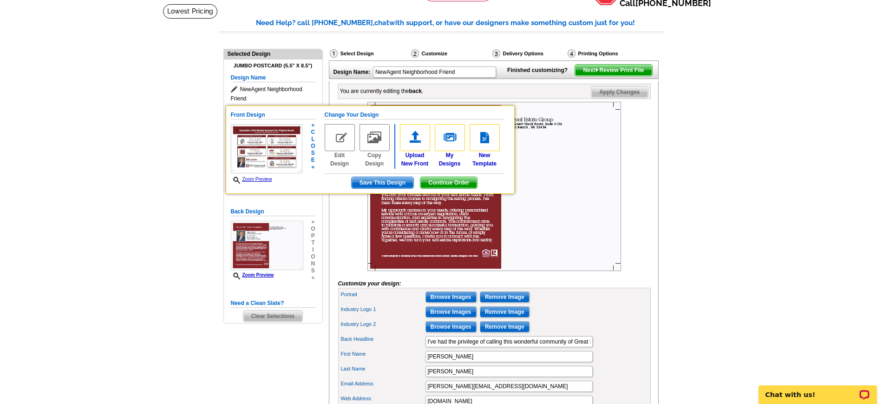
click at [261, 180] on link "Zoom Preview" at bounding box center [251, 178] width 41 height 5
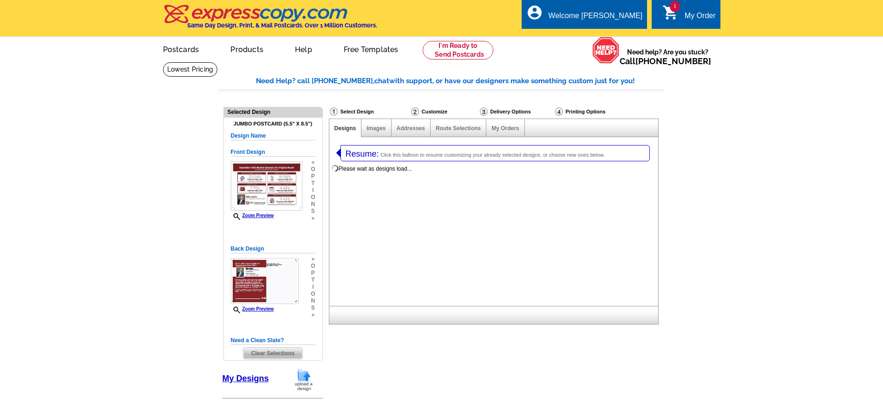
select select "1"
select select "2"
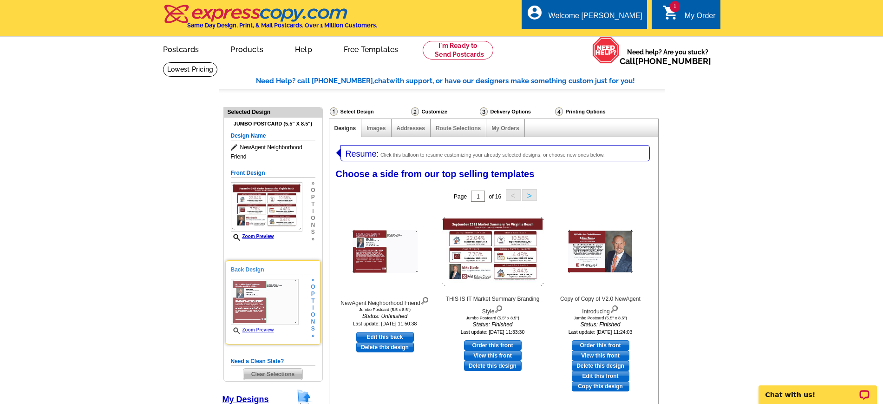
click at [311, 299] on div "» o p t i o n s »" at bounding box center [311, 307] width 7 height 63
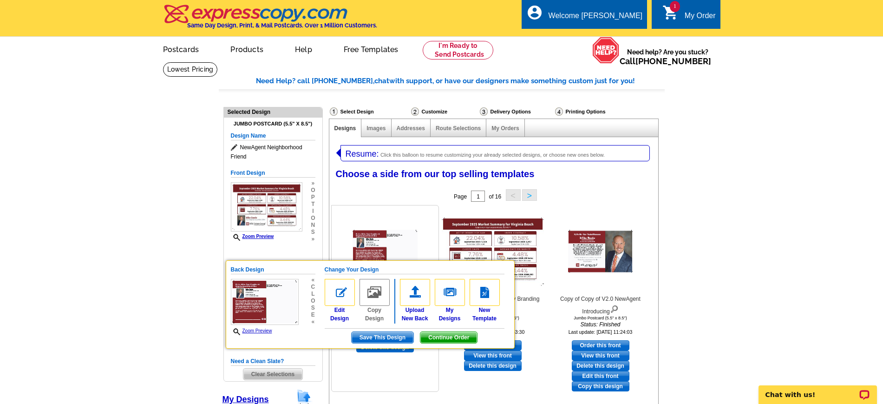
click at [335, 292] on img at bounding box center [340, 292] width 30 height 27
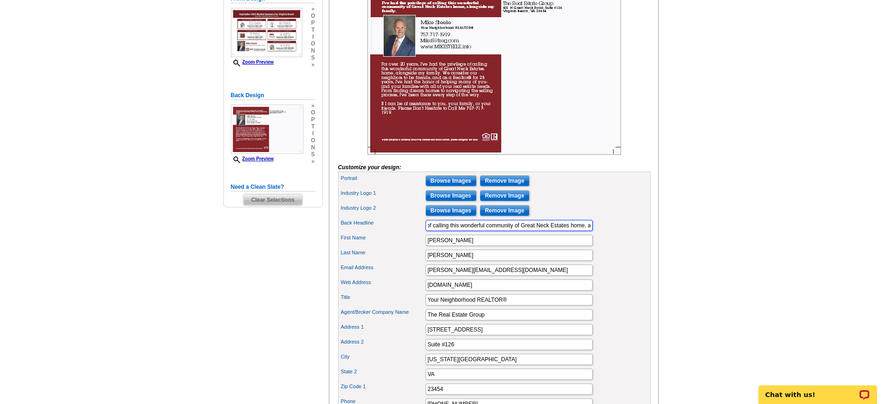
scroll to position [0, 101]
drag, startPoint x: 427, startPoint y: 242, endPoint x: 607, endPoint y: 239, distance: 179.8
click at [607, 233] on div "Back Headline I've had the privilege of calling this wonderful community of Gre…" at bounding box center [494, 225] width 309 height 15
drag, startPoint x: 481, startPoint y: 314, endPoint x: 513, endPoint y: 313, distance: 32.1
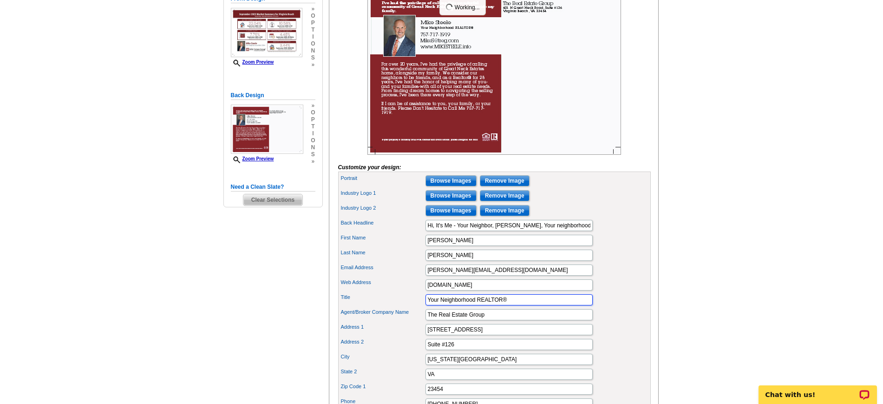
click at [513, 305] on input "Your Neighborhood REALTOR®" at bounding box center [508, 299] width 167 height 11
drag, startPoint x: 558, startPoint y: 239, endPoint x: 602, endPoint y: 237, distance: 44.1
click at [602, 233] on div "Back Headline Hi, It's Me - Your Neighbor, [PERSON_NAME], Your neighborhood REA…" at bounding box center [494, 225] width 309 height 15
paste input "®"
drag, startPoint x: 511, startPoint y: 240, endPoint x: 616, endPoint y: 245, distance: 105.1
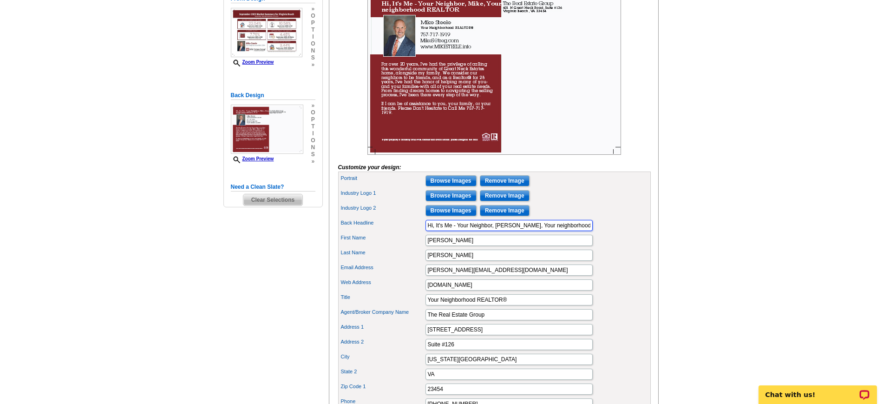
click at [616, 233] on div "Back Headline Hi, It's Me - Your Neighbor, [PERSON_NAME], Your neighborhood REA…" at bounding box center [494, 225] width 309 height 15
drag, startPoint x: 491, startPoint y: 240, endPoint x: 532, endPoint y: 238, distance: 40.9
click at [532, 231] on input "Hi, It's Me - Your Neighbor, [PERSON_NAME]," at bounding box center [508, 225] width 167 height 11
paste input "REALTOR®"
click at [562, 261] on input "[PERSON_NAME]" at bounding box center [508, 254] width 167 height 11
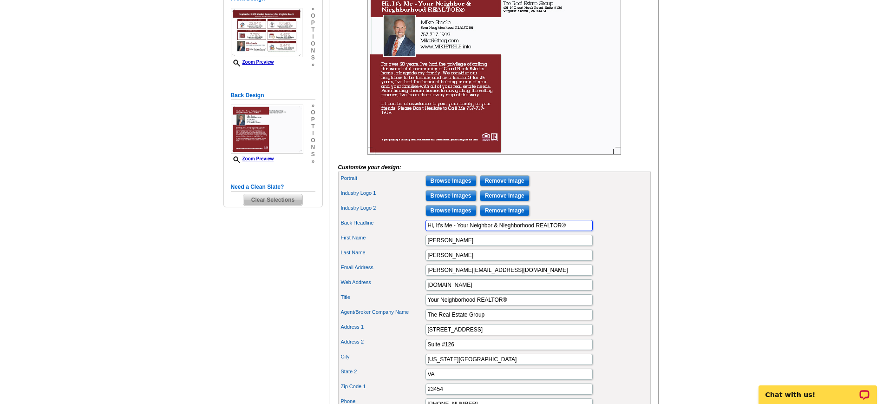
drag, startPoint x: 444, startPoint y: 242, endPoint x: 454, endPoint y: 242, distance: 9.3
click at [454, 231] on input "Hi, It's Me - Your Neighbor & Nieghborhood REALTOR®" at bounding box center [508, 225] width 167 height 11
click at [549, 275] on input "[PERSON_NAME][EMAIL_ADDRESS][DOMAIN_NAME]" at bounding box center [508, 269] width 167 height 11
click at [506, 231] on input "Hi, It's [PERSON_NAME]- Your Neighbor & Nieghborhood REALTOR®" at bounding box center [508, 225] width 167 height 11
type input "Hi, It's [PERSON_NAME]- Your Neighbor & Neighborhood REALTOR®"
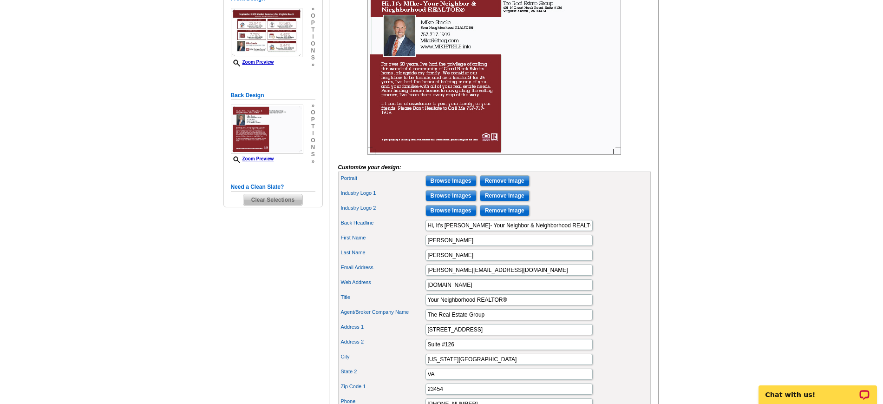
click at [590, 248] on div "First Name [PERSON_NAME]" at bounding box center [494, 240] width 309 height 15
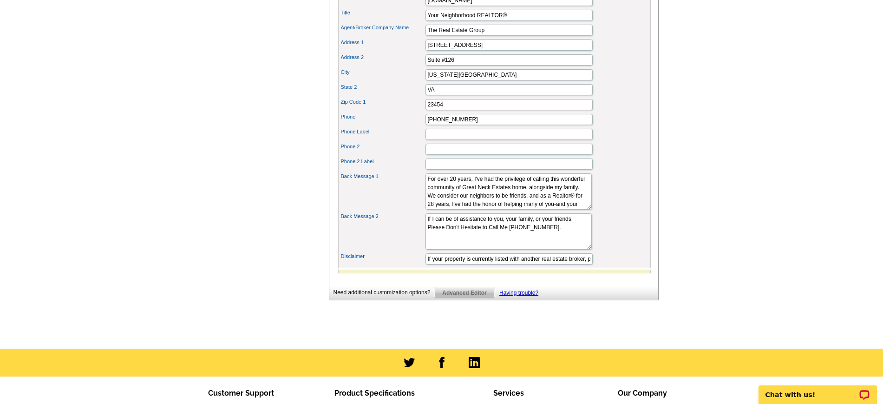
scroll to position [464, 0]
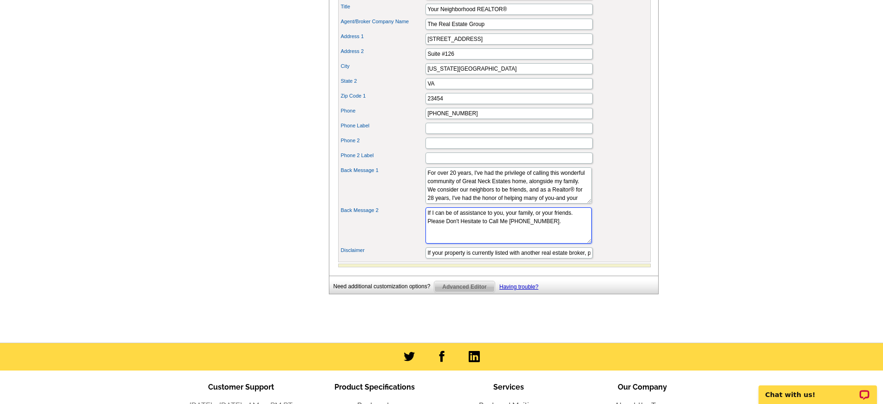
drag, startPoint x: 426, startPoint y: 228, endPoint x: 575, endPoint y: 244, distance: 150.4
click at [575, 244] on div "Back Message 2 If I can be of assistance to you, your family, or your friends. …" at bounding box center [494, 225] width 309 height 40
paste textarea "you're curious how this month’s residential activity impacts your home's value,…"
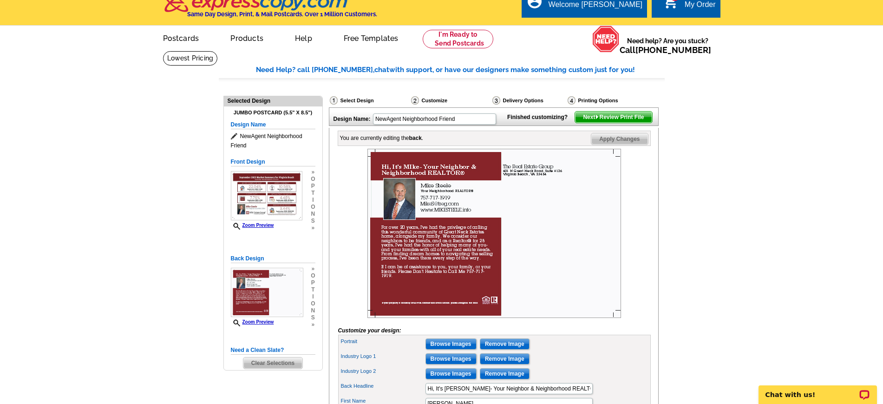
scroll to position [0, 0]
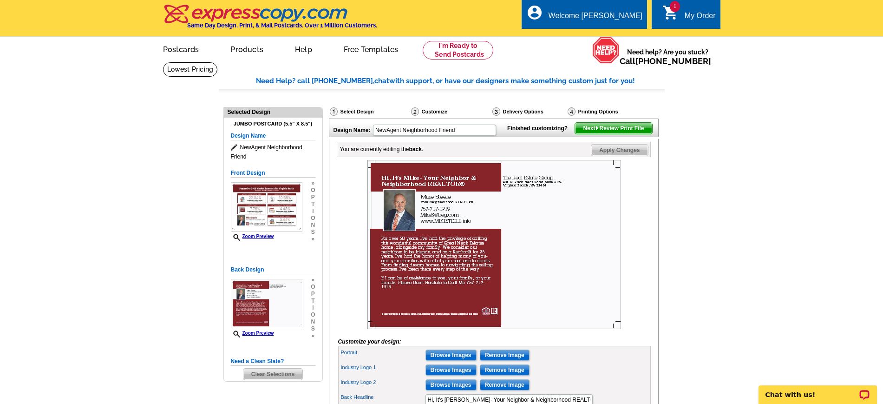
type textarea "If you're curious how this month’s residential activity impacts your home's val…"
click at [458, 247] on img at bounding box center [494, 244] width 254 height 169
click at [435, 286] on img at bounding box center [494, 244] width 254 height 169
click at [435, 285] on img at bounding box center [494, 244] width 254 height 169
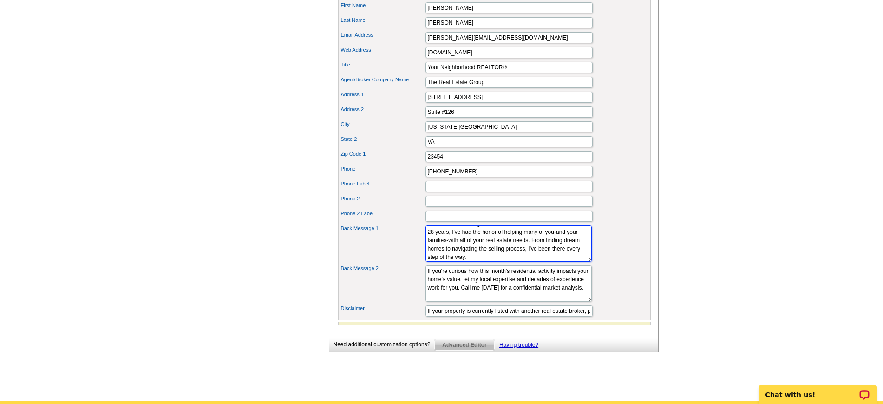
scroll to position [33, 0]
drag, startPoint x: 510, startPoint y: 271, endPoint x: 524, endPoint y: 269, distance: 14.1
click at [524, 261] on textarea "For over 20 years, I've had the privilege of calling this wonderful community o…" at bounding box center [508, 243] width 166 height 36
click at [586, 222] on input "Phone 2 Label" at bounding box center [508, 215] width 167 height 11
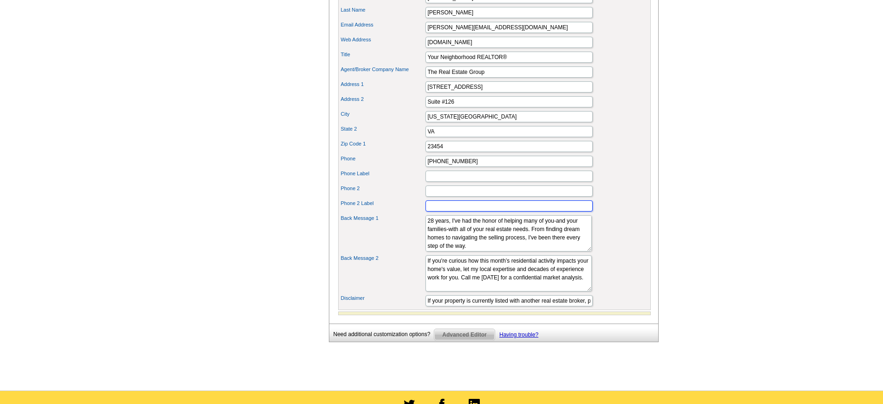
scroll to position [464, 0]
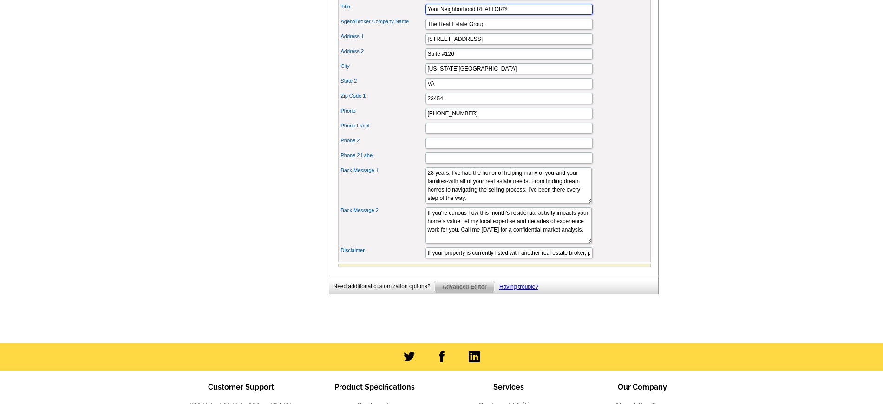
drag, startPoint x: 477, startPoint y: 25, endPoint x: 512, endPoint y: 31, distance: 35.3
click at [511, 15] on input "Your Neighborhood REALTOR®" at bounding box center [508, 9] width 167 height 11
drag, startPoint x: 426, startPoint y: 188, endPoint x: 551, endPoint y: 226, distance: 130.5
click at [551, 226] on div "Portrait Browse Images Remove Image Industry Logo 1 Browse Images Remove Image …" at bounding box center [494, 71] width 313 height 381
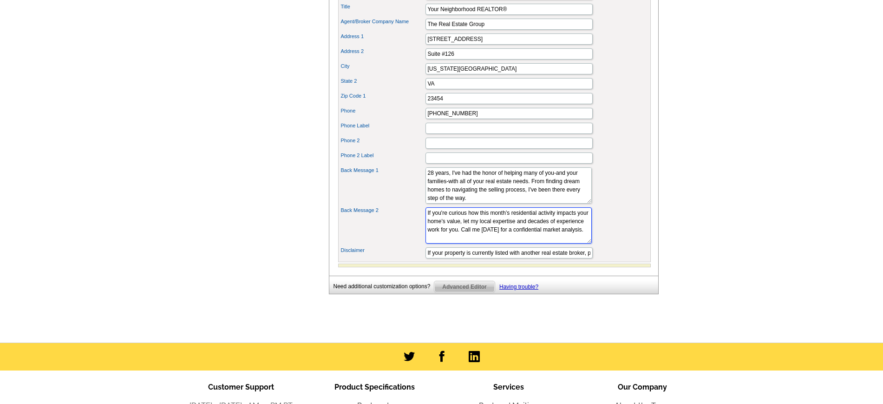
drag, startPoint x: 427, startPoint y: 228, endPoint x: 532, endPoint y: 255, distance: 108.5
click at [532, 243] on textarea "If I can be of assistance to you, your family, or your friends. Please Don't He…" at bounding box center [508, 225] width 166 height 36
